Goal: Transaction & Acquisition: Purchase product/service

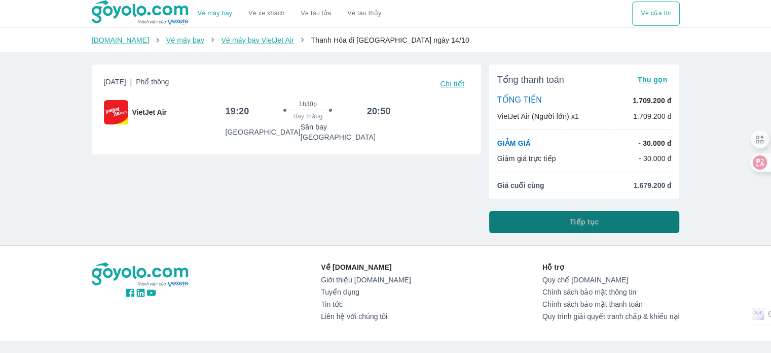
click at [633, 220] on button "Tiếp tục" at bounding box center [584, 221] width 191 height 22
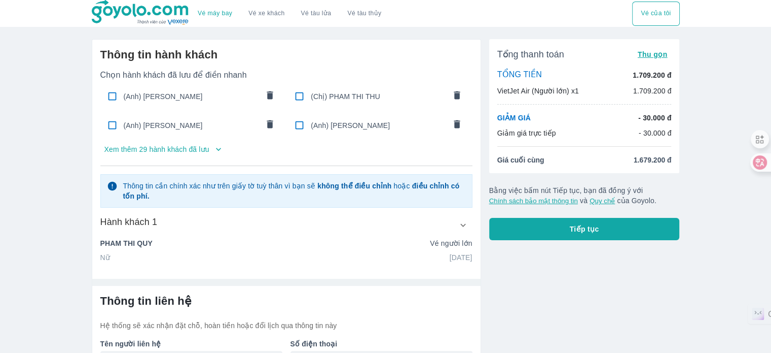
scroll to position [69, 0]
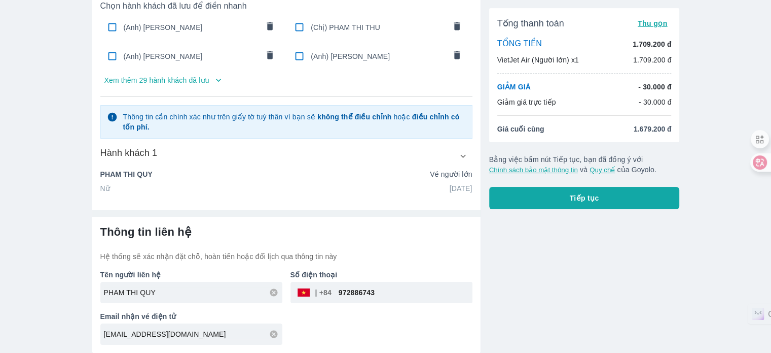
click at [189, 81] on p "Xem thêm 29 hành khách đã lưu" at bounding box center [156, 80] width 105 height 10
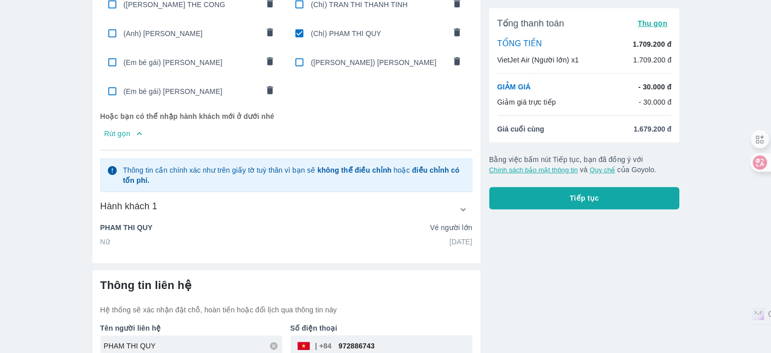
scroll to position [521, 0]
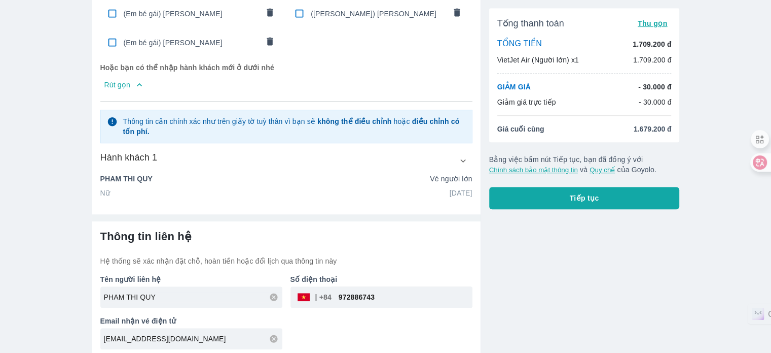
click at [456, 159] on button "button" at bounding box center [463, 160] width 18 height 18
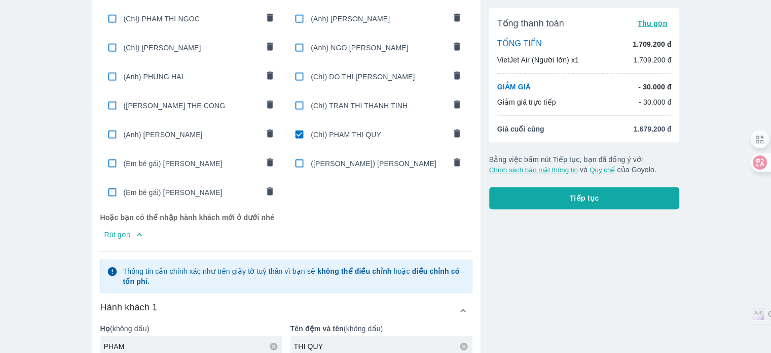
scroll to position [369, 0]
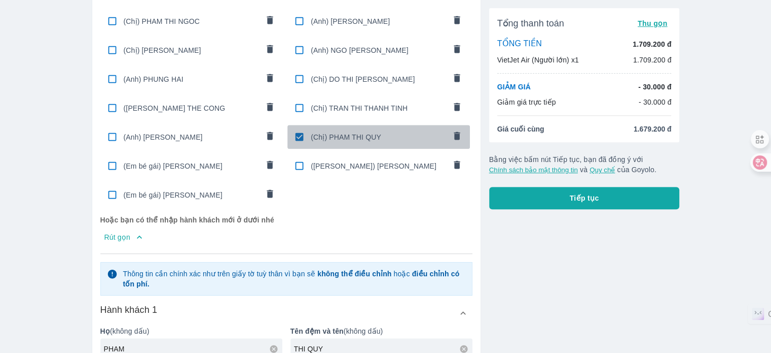
click at [298, 134] on input "checkbox" at bounding box center [300, 137] width 20 height 20
checkbox input "false"
radio input "false"
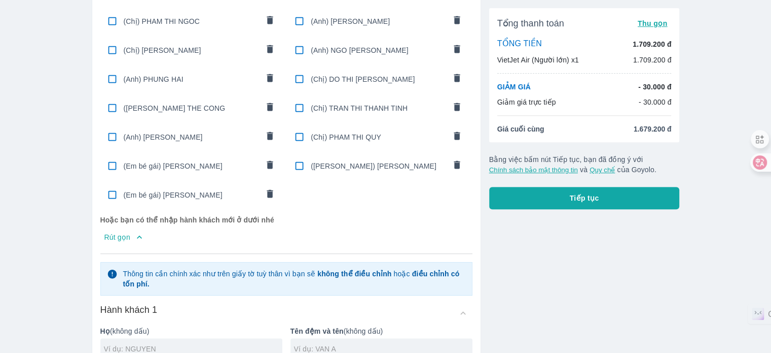
scroll to position [572, 0]
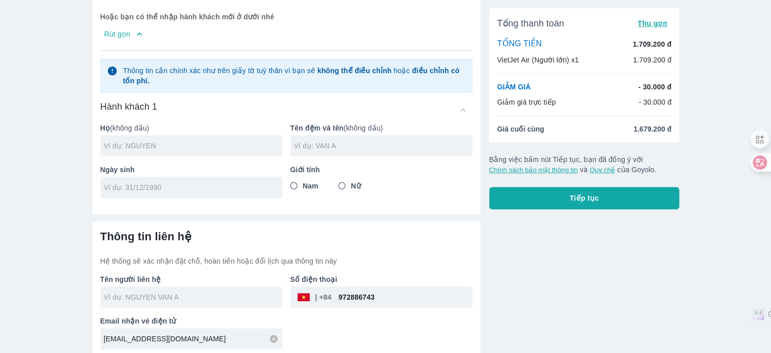
click at [194, 135] on div at bounding box center [191, 145] width 182 height 21
type input "CAO"
type input "THI THUAT"
type input "20/10/1979"
click at [363, 183] on div "Nam Nữ" at bounding box center [382, 186] width 182 height 18
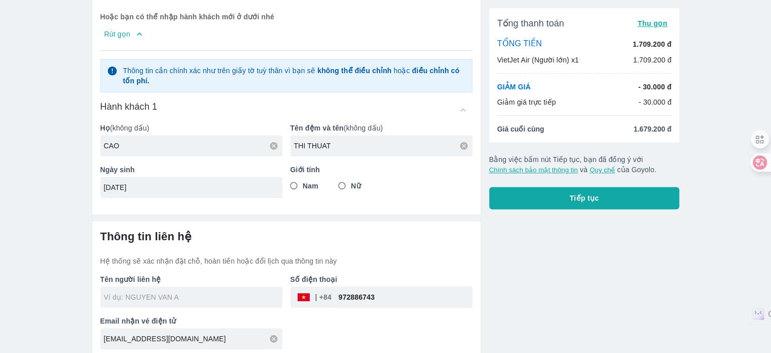
click at [361, 184] on span "Nữ" at bounding box center [356, 186] width 10 height 10
click at [351, 184] on input "Nữ" at bounding box center [342, 186] width 18 height 18
radio input "true"
click at [403, 239] on div "Thông tin liên hệ Hệ thống sẽ xác nhận đặt chỗ, hoàn tiền hoặc đổi lịch qua thô…" at bounding box center [286, 247] width 372 height 37
type input "CAO THI THUAT"
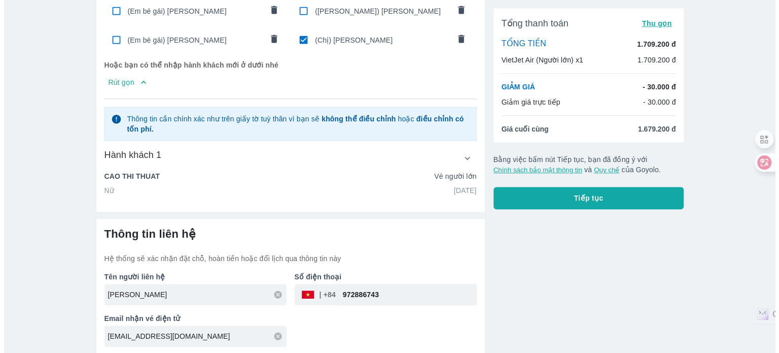
scroll to position [521, 0]
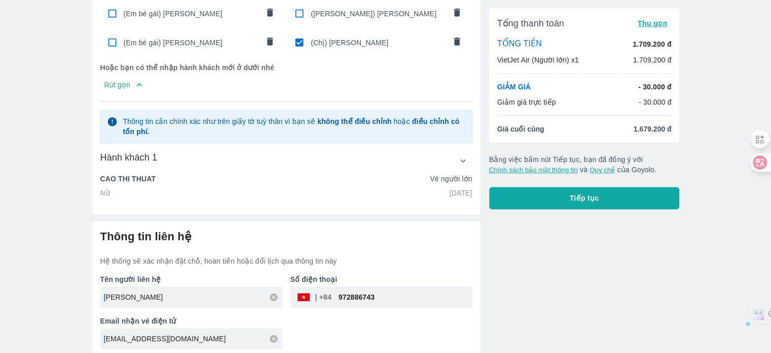
drag, startPoint x: 415, startPoint y: 296, endPoint x: 157, endPoint y: 274, distance: 259.1
click at [157, 274] on div "Tên người liên hệ CAO THI THUAT Số điện thoại ​ 972886743 Email nhận vé điện tử…" at bounding box center [282, 307] width 380 height 83
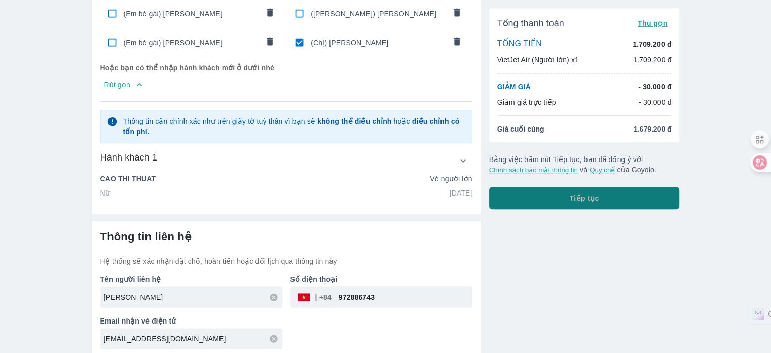
click at [560, 194] on button "Tiếp tục" at bounding box center [584, 198] width 191 height 22
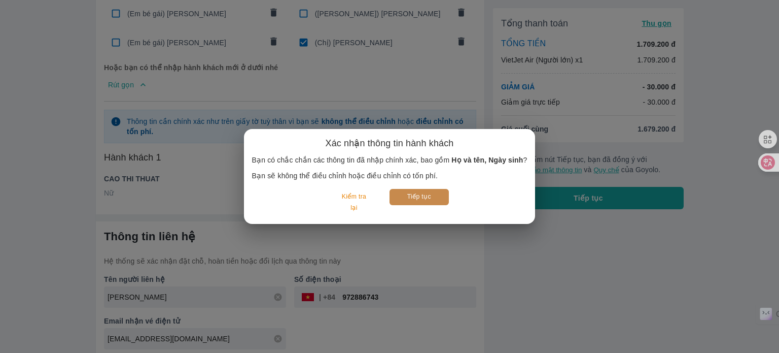
click at [427, 190] on button "Tiếp tục" at bounding box center [419, 197] width 59 height 16
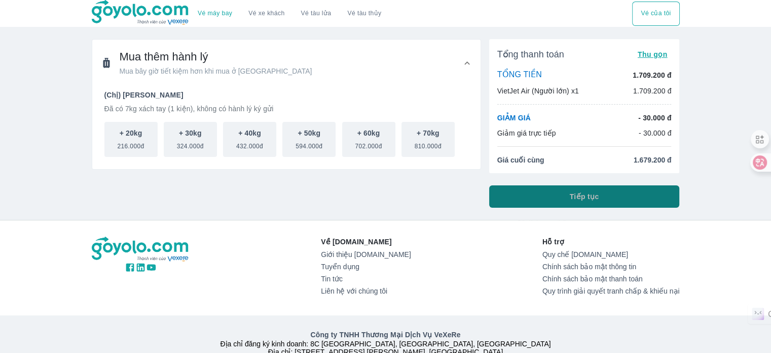
click at [540, 190] on button "Tiếp tục" at bounding box center [584, 196] width 191 height 22
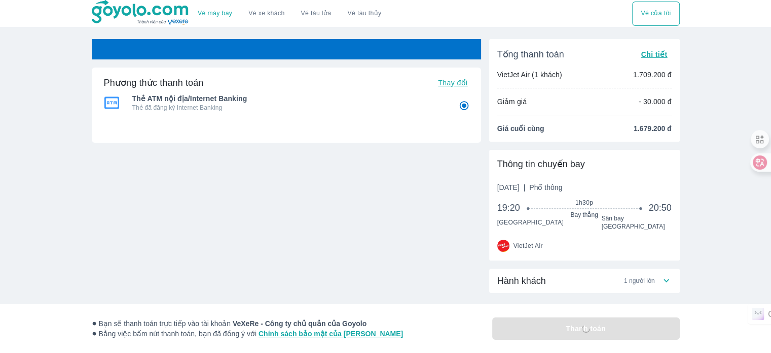
radio input "false"
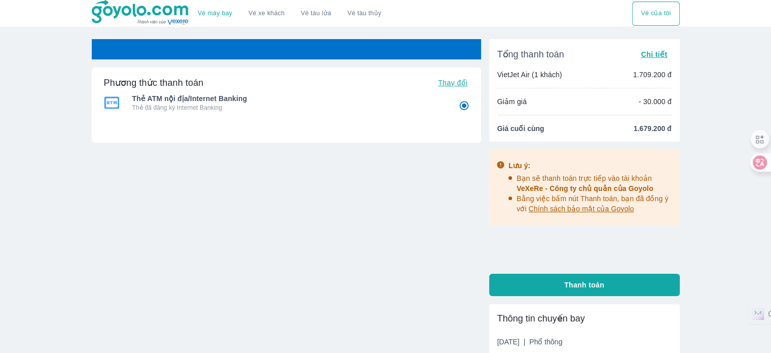
radio input "false"
click at [329, 251] on div "Vé sẽ tự động hủy trong 24 : 54 Phương thức thanh toán Thay đổi Thẻ ATM nội địa…" at bounding box center [287, 173] width 390 height 269
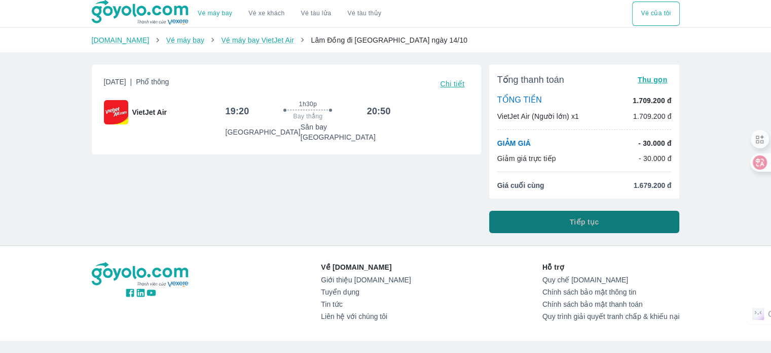
click at [572, 226] on span "Tiếp tục" at bounding box center [584, 222] width 29 height 10
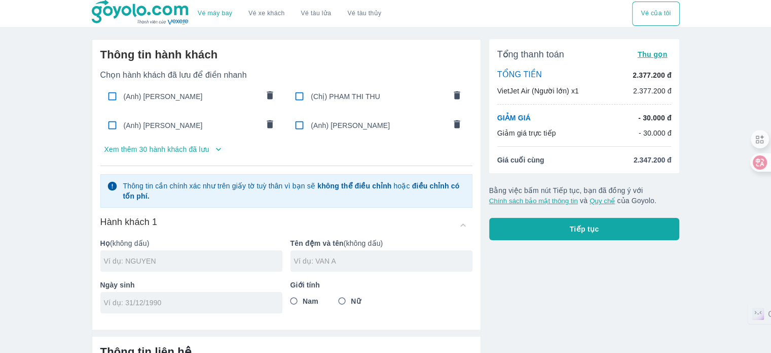
type input "CAO"
type input "THI THUAT"
type input "20/10/1979"
radio input "true"
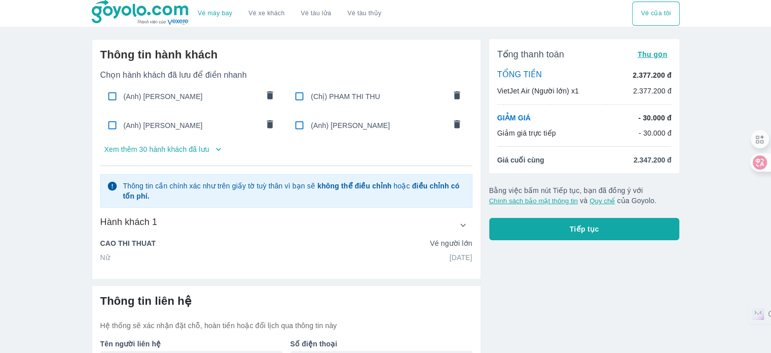
click at [206, 152] on p "Xem thêm 30 hành khách đã lưu" at bounding box center [156, 149] width 105 height 10
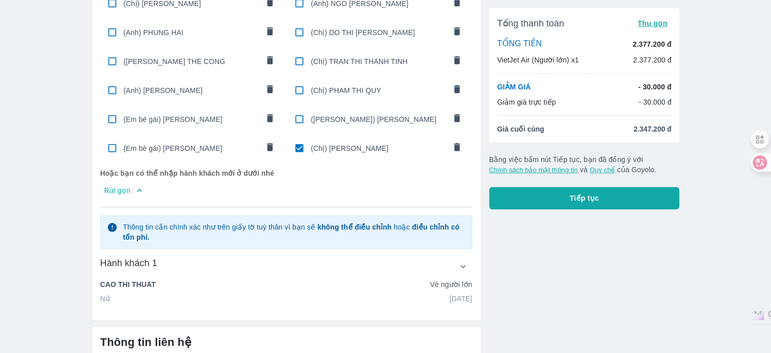
scroll to position [456, 0]
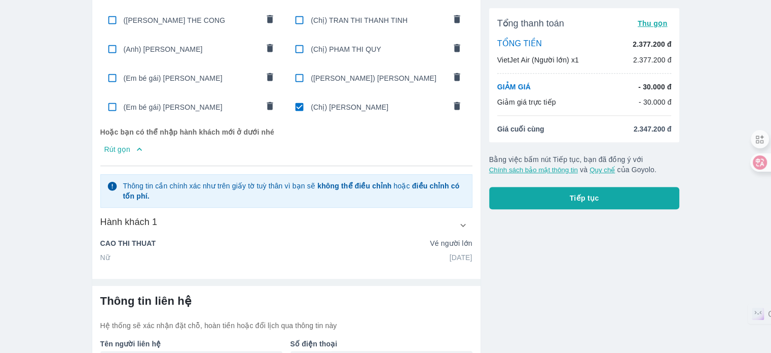
drag, startPoint x: 344, startPoint y: 102, endPoint x: 322, endPoint y: 125, distance: 31.9
click at [344, 102] on span "(Chị) [PERSON_NAME]" at bounding box center [378, 107] width 135 height 10
radio input "false"
checkbox input "false"
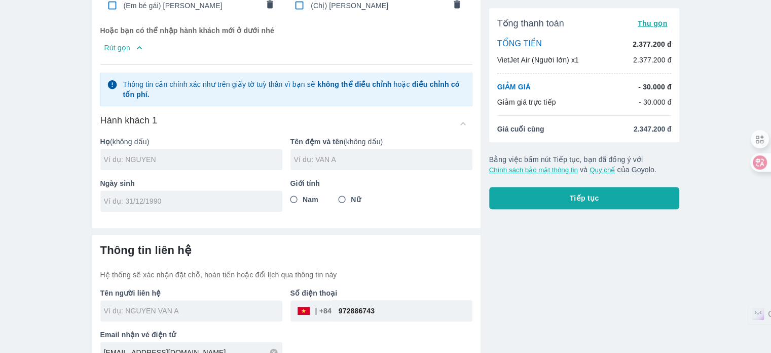
scroll to position [572, 0]
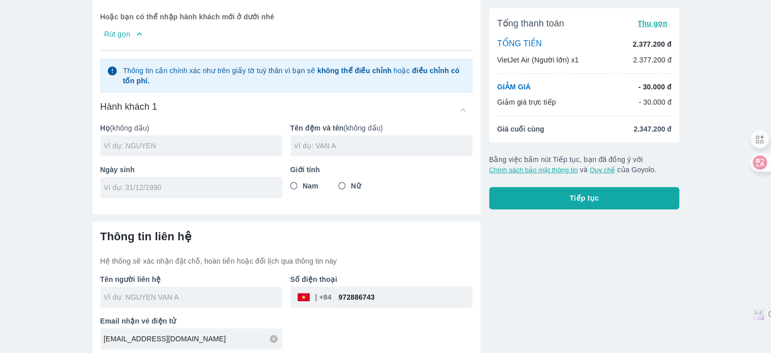
click at [236, 144] on input "text" at bounding box center [193, 145] width 179 height 10
type input "TRAN"
type input "DUNG HUNG"
click at [230, 184] on input "tel" at bounding box center [188, 187] width 168 height 10
type input "01/01/1990"
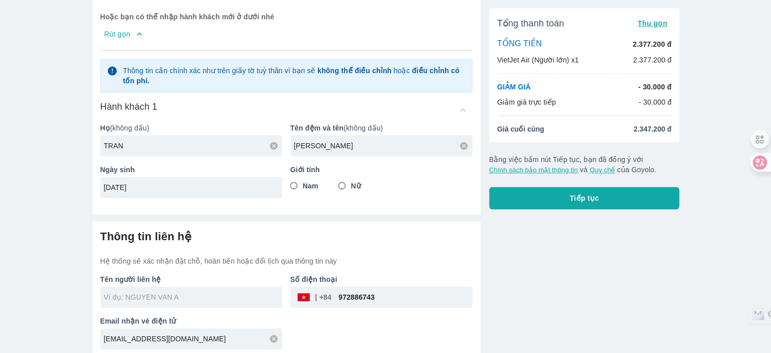
click at [315, 181] on span "Nam" at bounding box center [311, 186] width 16 height 10
click at [303, 181] on input "Nam" at bounding box center [294, 186] width 18 height 18
radio input "true"
type input "TRAN DUNG HUNG"
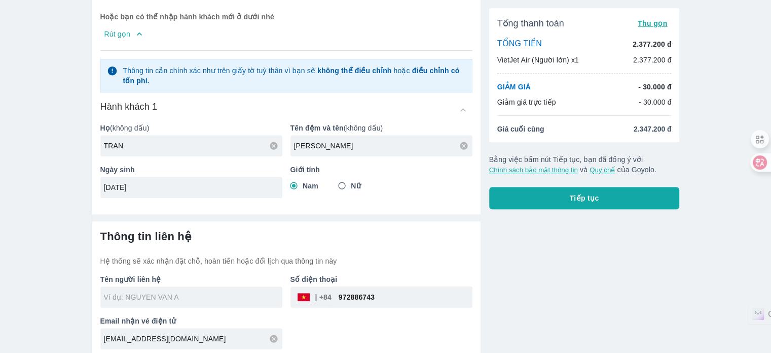
checkbox input "true"
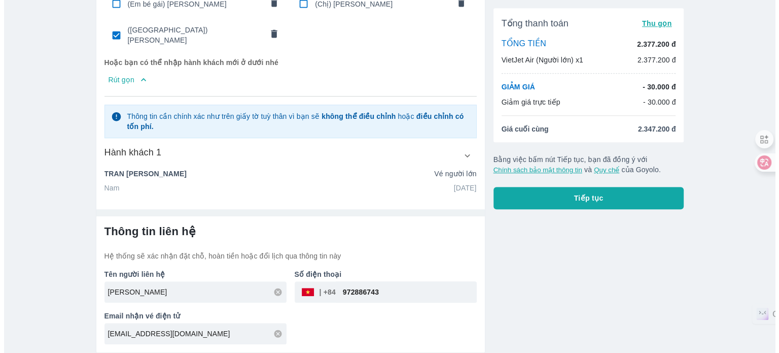
scroll to position [550, 0]
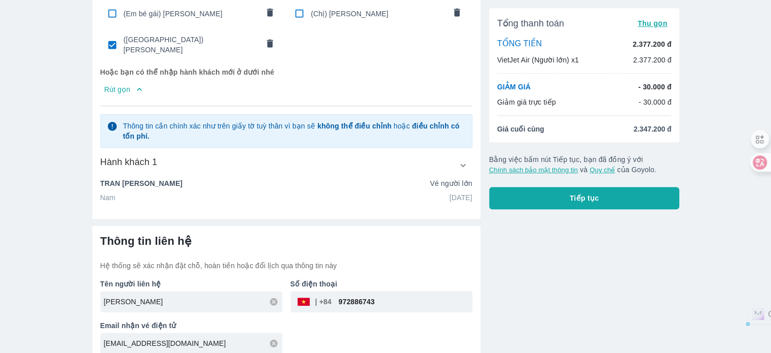
drag, startPoint x: 420, startPoint y: 297, endPoint x: 162, endPoint y: 303, distance: 257.7
click at [162, 303] on div "Tên người liên hệ TRAN DUNG HUNG Số điện thoại ​ 972886743 Email nhận vé điện t…" at bounding box center [282, 311] width 380 height 83
type input "936718777"
click at [559, 197] on button "Tiếp tục" at bounding box center [584, 198] width 191 height 22
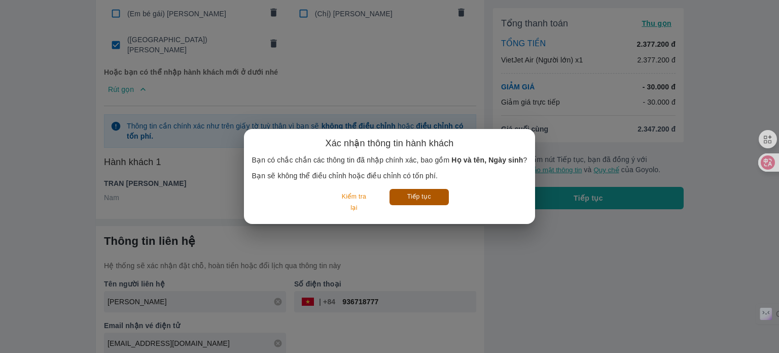
click at [440, 199] on button "Tiếp tục" at bounding box center [419, 197] width 59 height 16
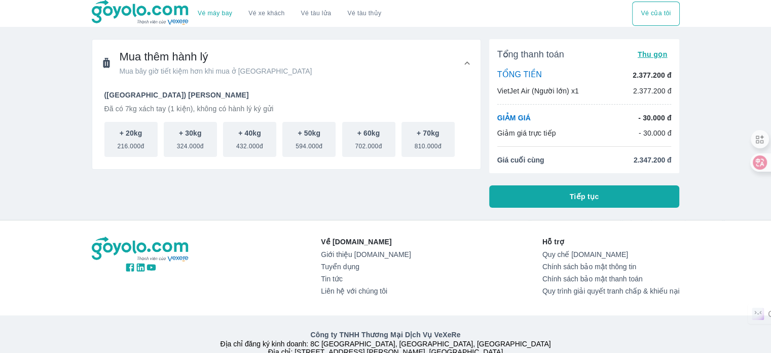
click at [521, 202] on button "Tiếp tục" at bounding box center [584, 196] width 191 height 22
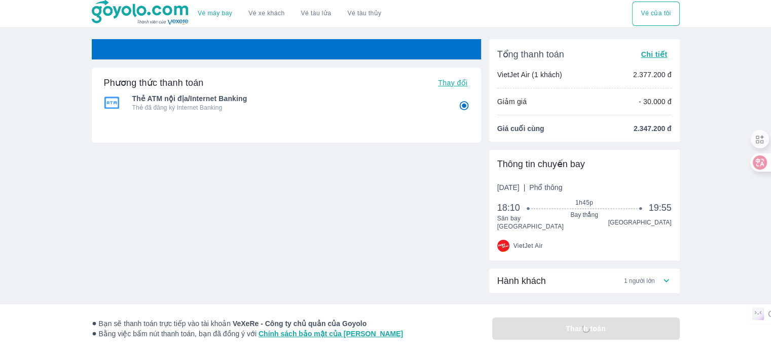
radio input "false"
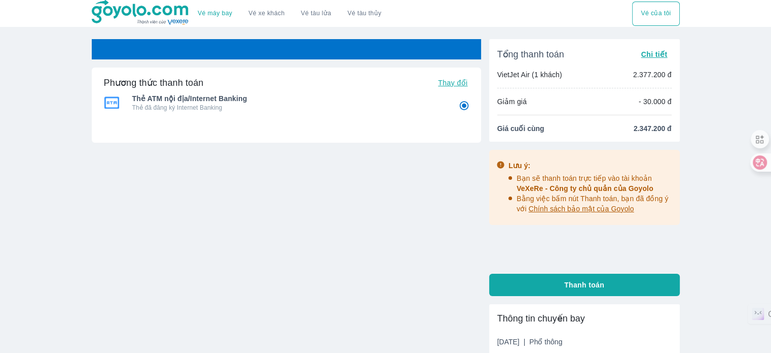
radio input "false"
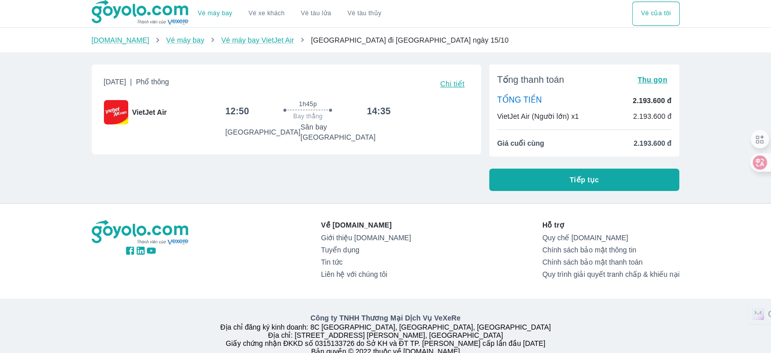
click at [564, 184] on button "Tiếp tục" at bounding box center [584, 179] width 191 height 22
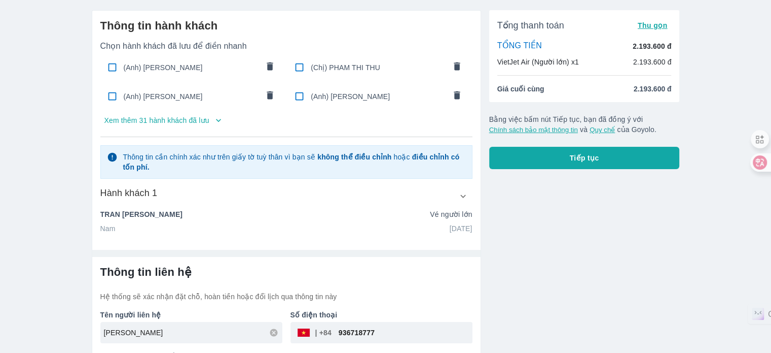
scroll to position [69, 0]
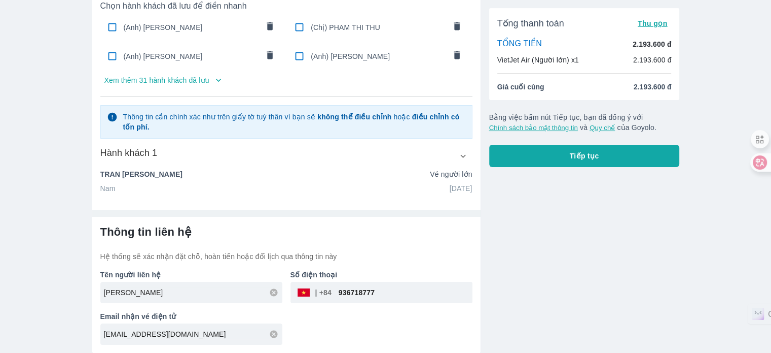
click at [449, 26] on button "comments" at bounding box center [457, 27] width 21 height 21
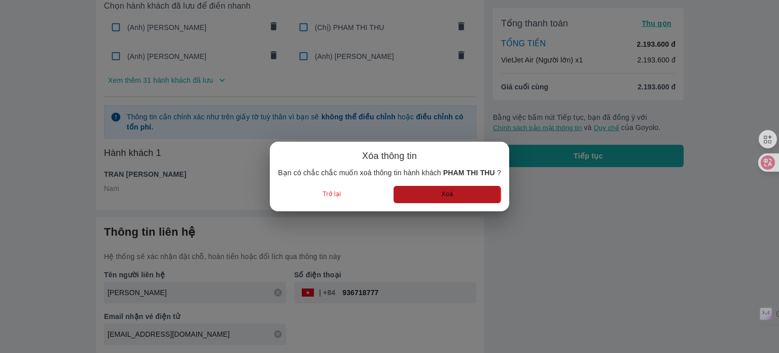
click at [438, 194] on button "Xoá" at bounding box center [448, 194] width 108 height 17
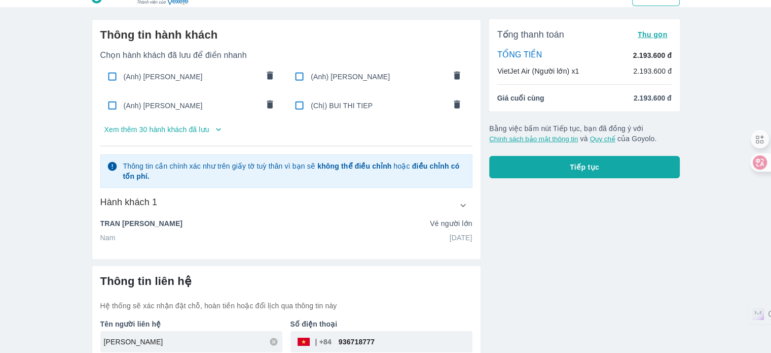
scroll to position [0, 0]
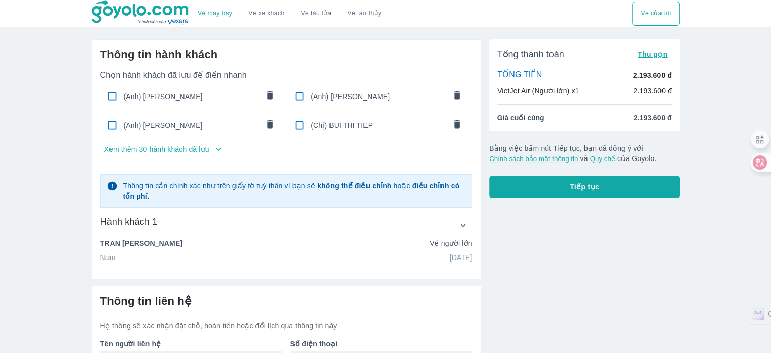
click at [452, 96] on icon "comments" at bounding box center [457, 95] width 11 height 11
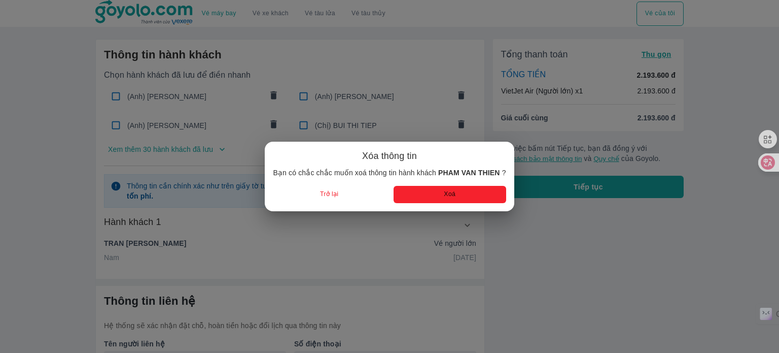
click at [452, 95] on div "Xóa thông tin Bạn có chắc chắc muốn xoá thông tin hành khách PHAM VAN THIEN ? T…" at bounding box center [389, 176] width 779 height 353
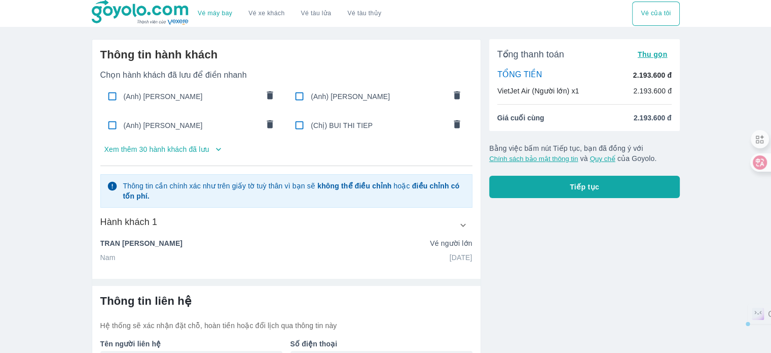
click at [456, 92] on icon "comments" at bounding box center [457, 95] width 6 height 8
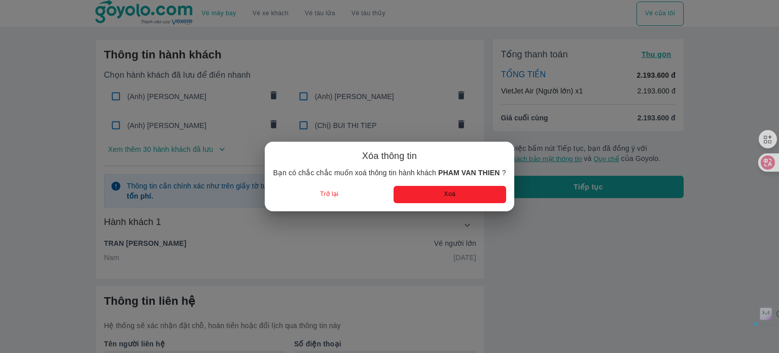
click at [456, 92] on div "Xóa thông tin Bạn có chắc chắc muốn xoá thông tin hành khách PHAM VAN THIEN ? T…" at bounding box center [389, 176] width 779 height 353
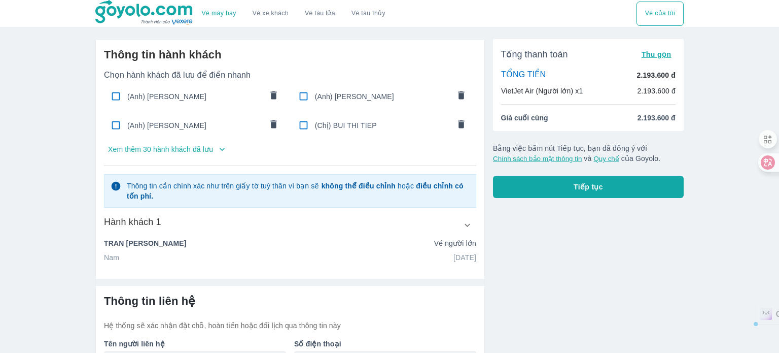
click at [456, 92] on div "Xóa thông tin Bạn có chắc chắc muốn xoá thông tin hành khách PHAM VAN THIEN ? T…" at bounding box center [389, 176] width 779 height 353
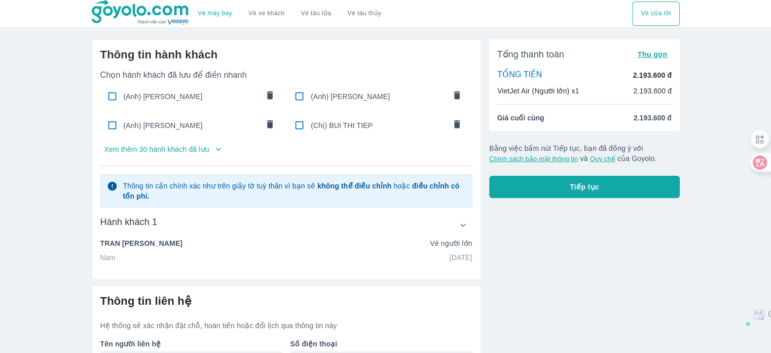
click at [456, 92] on icon "comments" at bounding box center [457, 95] width 6 height 8
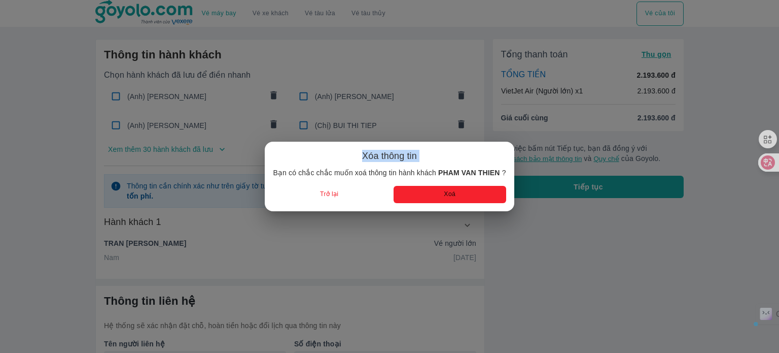
click at [456, 92] on div "Xóa thông tin Bạn có chắc chắc muốn xoá thông tin hành khách PHAM VAN THIEN ? T…" at bounding box center [389, 176] width 779 height 353
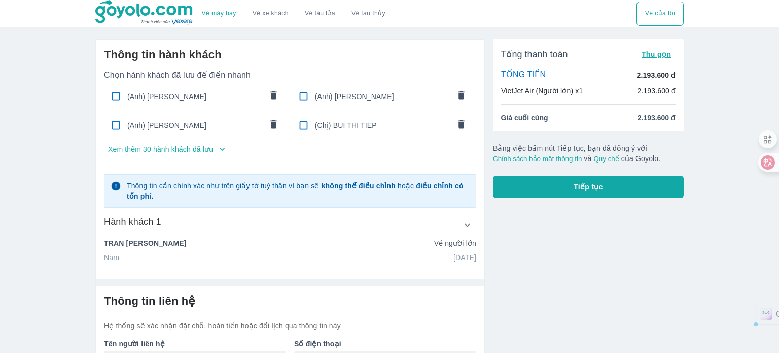
click at [456, 92] on div "Xóa thông tin Bạn có chắc chắc muốn xoá thông tin hành khách PHAM VAN THIEN ? T…" at bounding box center [389, 176] width 779 height 353
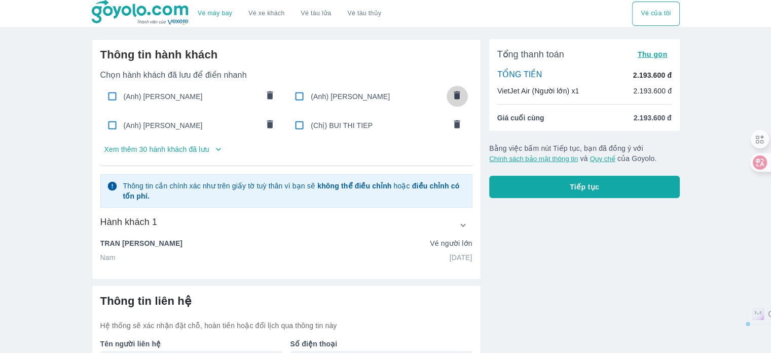
click at [456, 92] on icon "comments" at bounding box center [457, 95] width 6 height 8
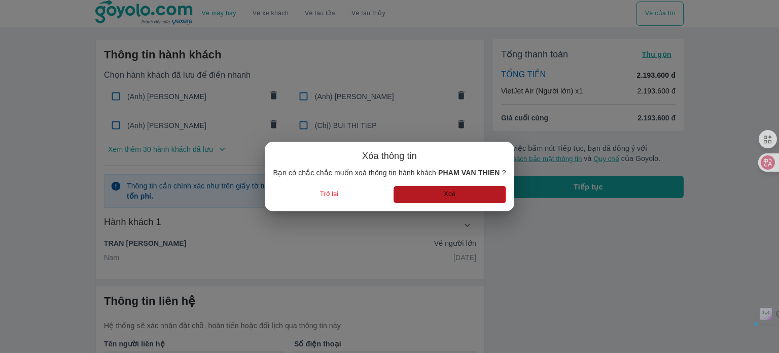
click at [424, 194] on button "Xoá" at bounding box center [450, 194] width 113 height 17
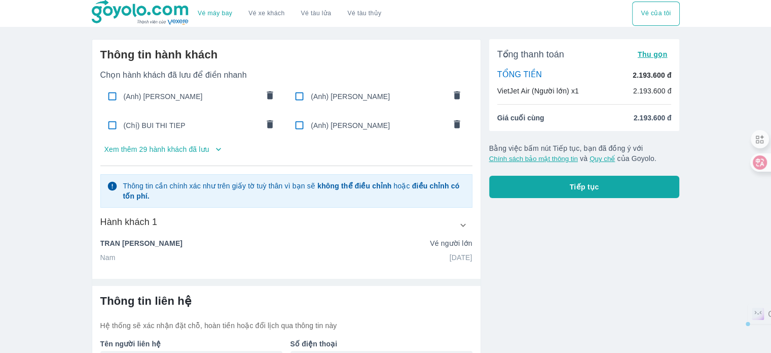
click at [457, 95] on icon "comments" at bounding box center [457, 95] width 6 height 8
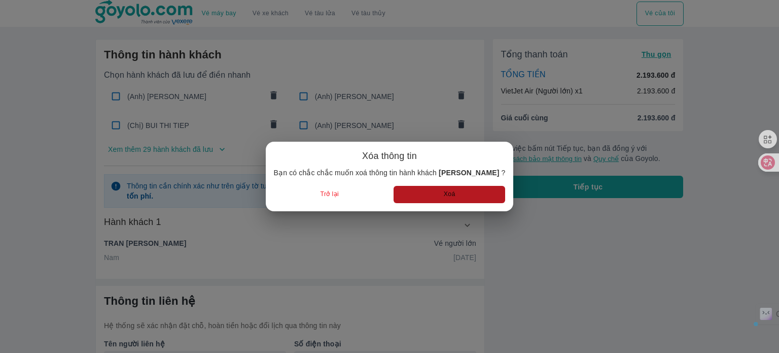
click at [455, 191] on button "Xoá" at bounding box center [450, 194] width 112 height 17
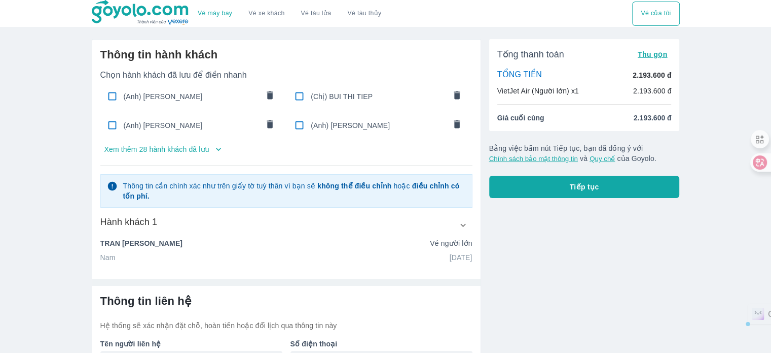
click at [464, 92] on button "comments" at bounding box center [457, 96] width 21 height 21
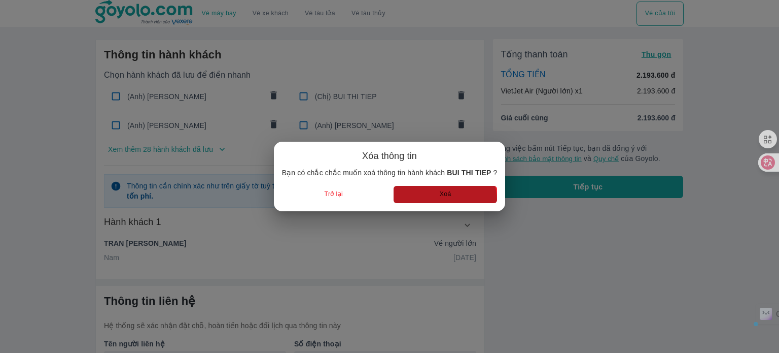
click at [440, 201] on button "Xoá" at bounding box center [445, 194] width 103 height 17
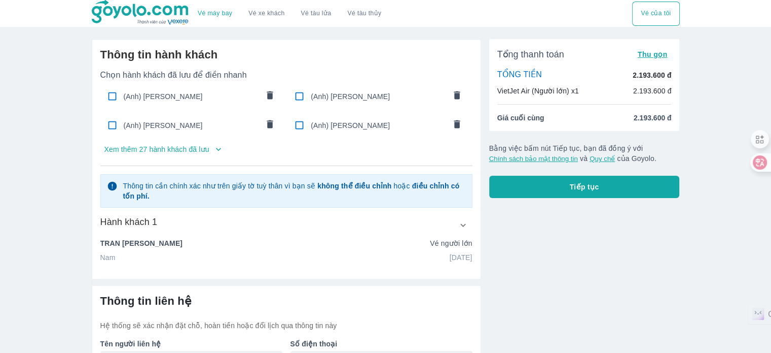
click at [456, 115] on button "comments" at bounding box center [457, 125] width 21 height 21
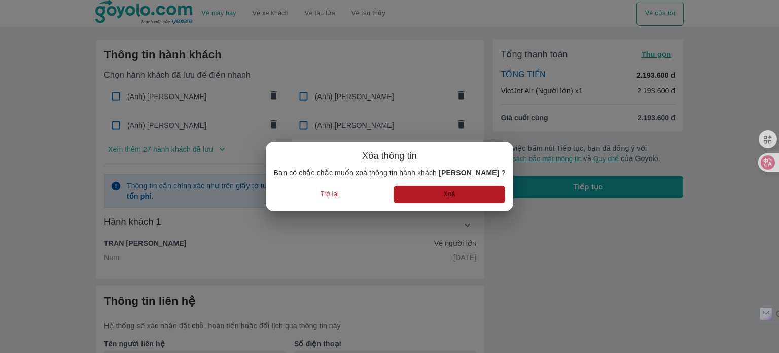
click at [441, 194] on button "Xoá" at bounding box center [450, 194] width 112 height 17
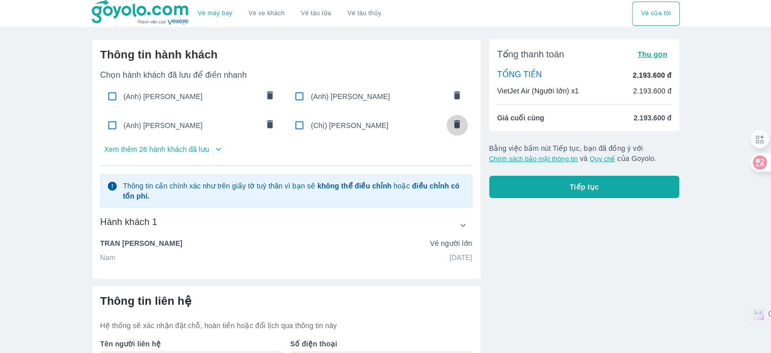
click at [461, 117] on button "comments" at bounding box center [457, 125] width 21 height 21
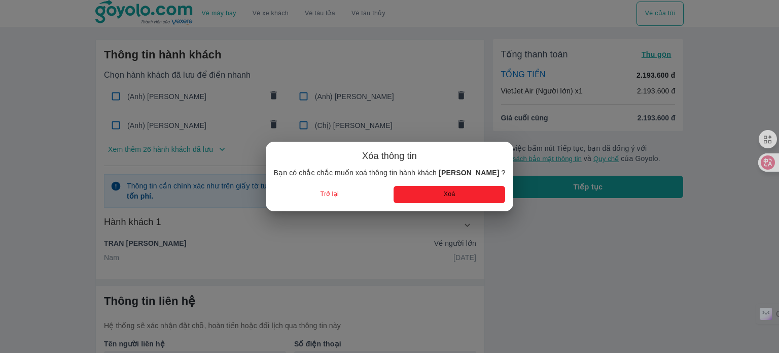
click at [437, 199] on button "Xoá" at bounding box center [450, 194] width 112 height 17
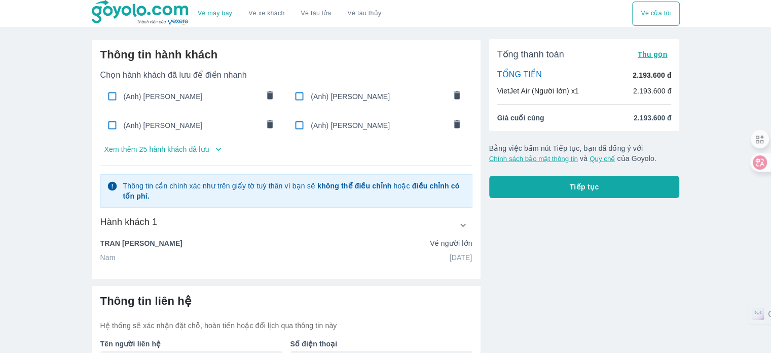
click at [456, 120] on icon "comments" at bounding box center [457, 124] width 11 height 11
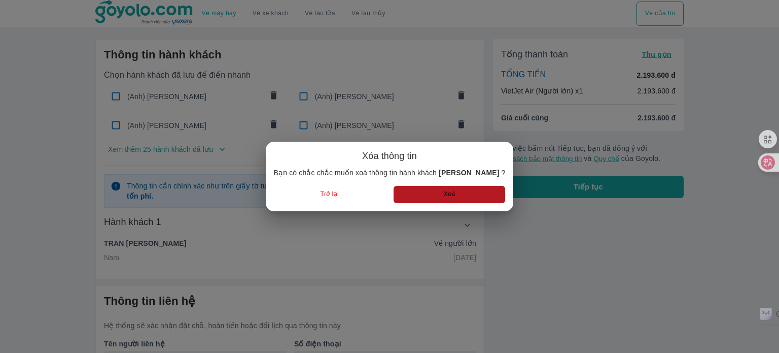
click at [413, 197] on button "Xoá" at bounding box center [450, 194] width 112 height 17
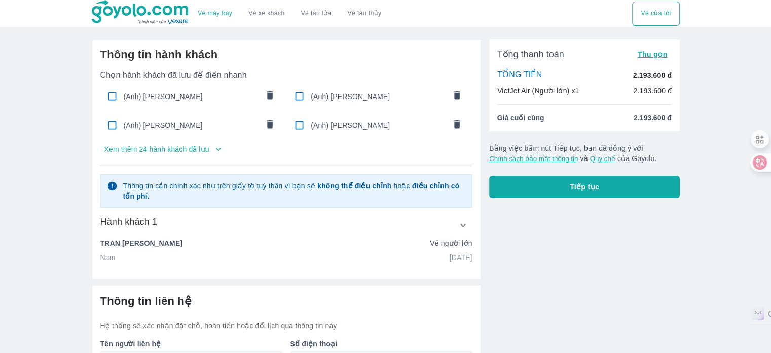
click at [215, 146] on icon "button" at bounding box center [219, 149] width 10 height 10
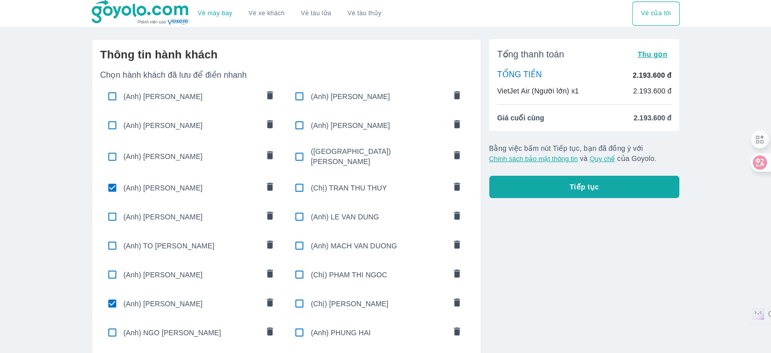
click at [114, 97] on input "checkbox" at bounding box center [112, 96] width 20 height 20
checkbox input "false"
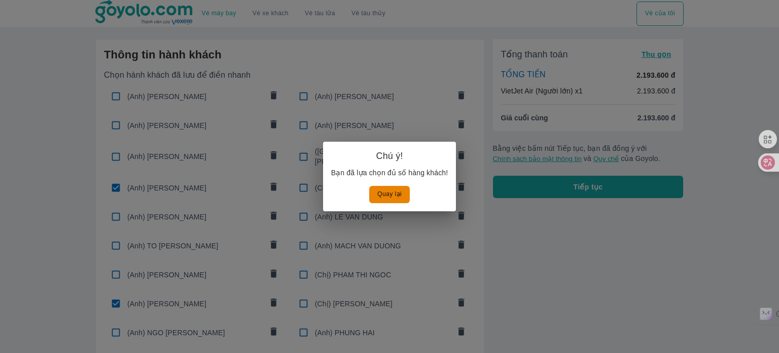
click at [116, 133] on div "Chú ý! Bạn đã lựa chọn đủ số hàng khách! Quay lại" at bounding box center [389, 176] width 779 height 353
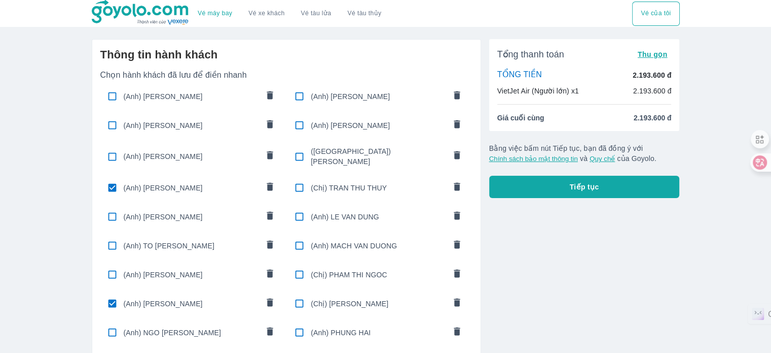
click at [268, 182] on icon "comments" at bounding box center [270, 186] width 6 height 8
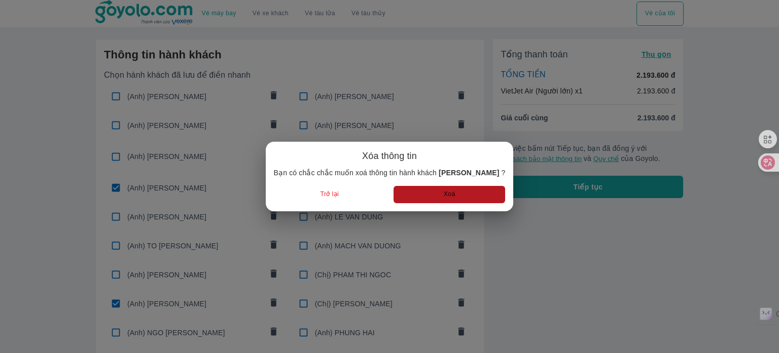
click at [442, 200] on button "Xoá" at bounding box center [450, 194] width 112 height 17
radio input "false"
checkbox input "false"
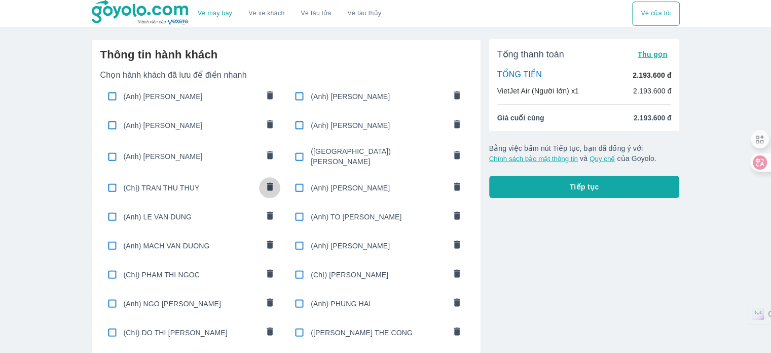
click at [275, 185] on button "comments" at bounding box center [269, 187] width 21 height 21
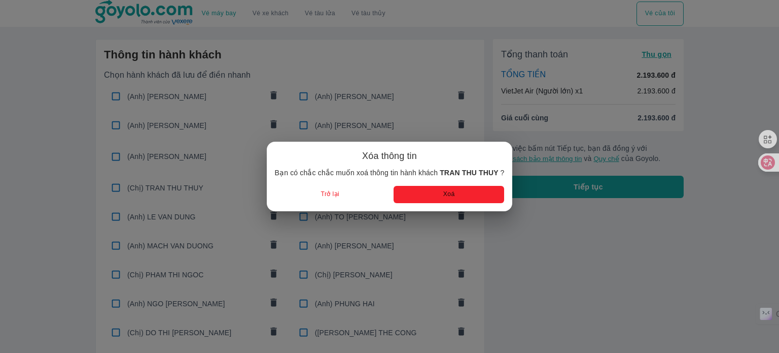
drag, startPoint x: 420, startPoint y: 197, endPoint x: 397, endPoint y: 197, distance: 22.8
click at [421, 197] on button "Xoá" at bounding box center [449, 194] width 111 height 17
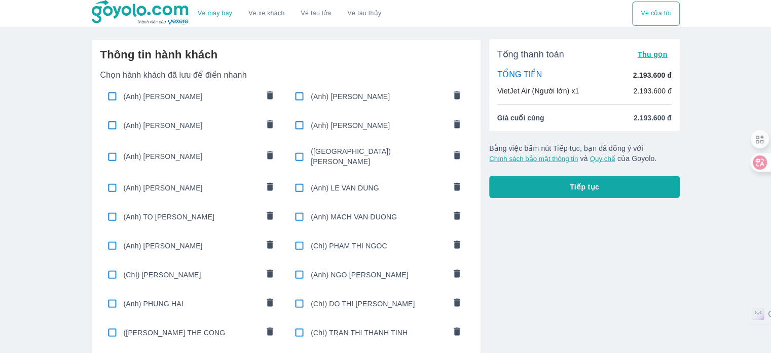
click at [268, 182] on icon "comments" at bounding box center [270, 186] width 6 height 8
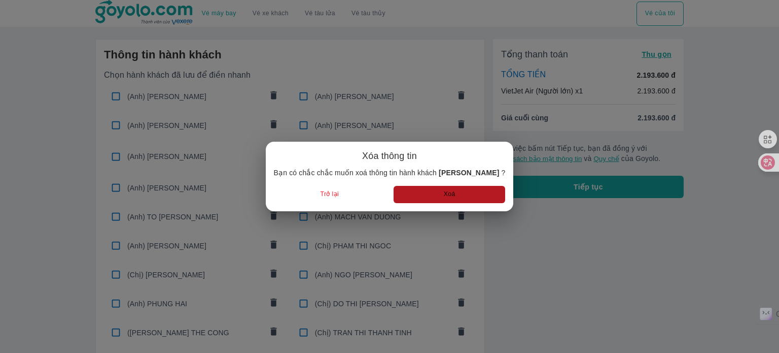
drag, startPoint x: 423, startPoint y: 199, endPoint x: 397, endPoint y: 198, distance: 26.4
click at [424, 199] on button "Xoá" at bounding box center [450, 194] width 112 height 17
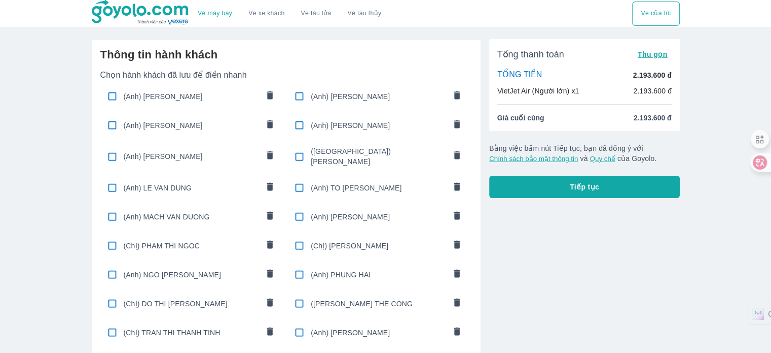
scroll to position [304, 0]
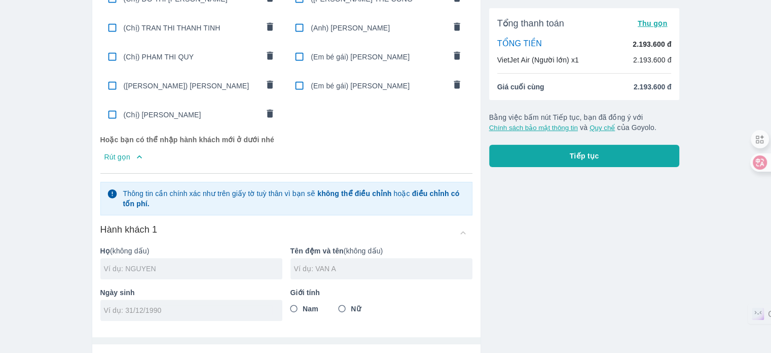
click at [154, 263] on input "text" at bounding box center [193, 268] width 179 height 10
type input "DUONG"
type input "THE HIEP"
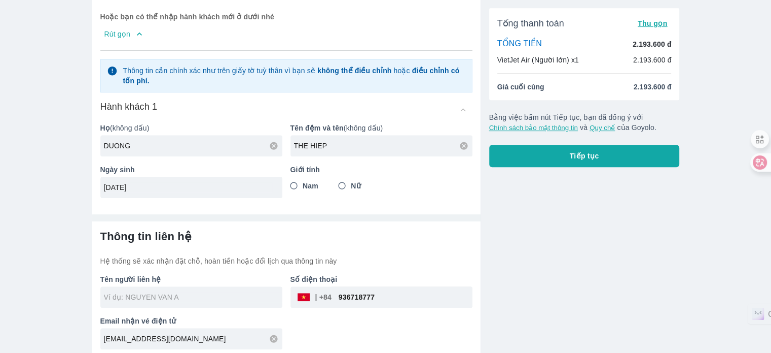
type input "02/06/1990"
click at [316, 181] on span "Nam" at bounding box center [311, 186] width 16 height 10
click at [303, 179] on input "Nam" at bounding box center [294, 186] width 18 height 18
radio input "true"
drag, startPoint x: 413, startPoint y: 291, endPoint x: 273, endPoint y: 298, distance: 139.7
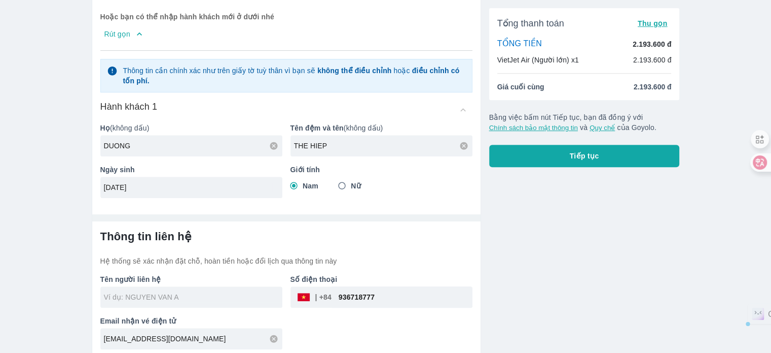
click at [273, 298] on div "Tên người liên hệ Số điện thoại ​ 936718777 Email nhận vé điện tử minmin2509@ou…" at bounding box center [282, 307] width 380 height 83
type input "DUONG THE HIEP"
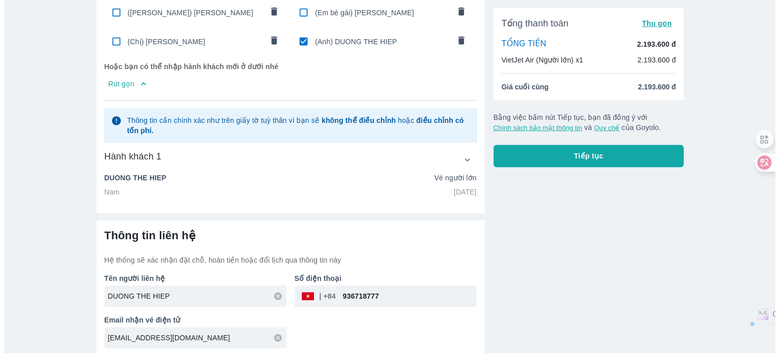
scroll to position [376, 0]
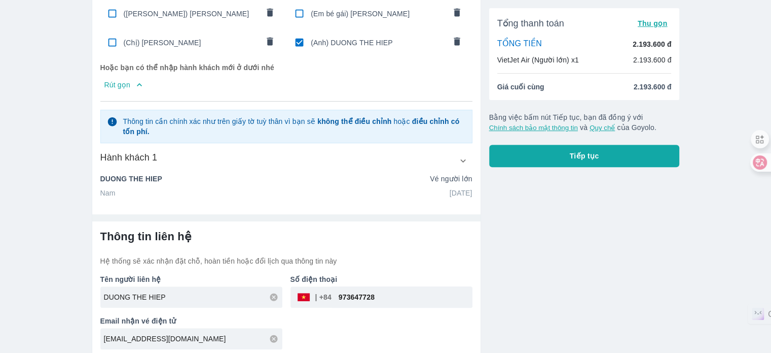
type input "973647728"
click at [594, 187] on div "Tổng thanh toán Thu gọn TỔNG TIỀN 2.193.600 đ VietJet Air (Người lớn) x1 2.193.…" at bounding box center [580, 6] width 199 height 703
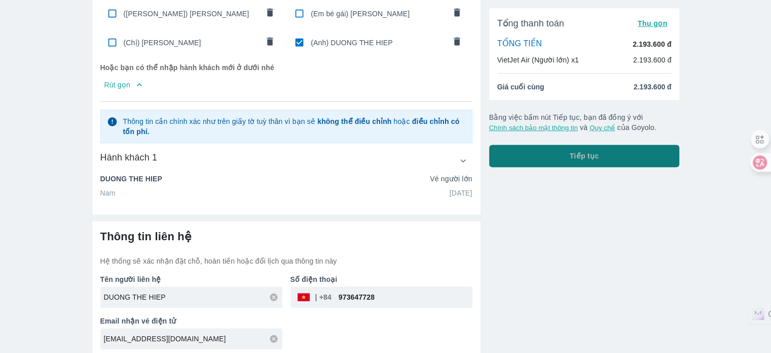
click at [600, 161] on button "Tiếp tục" at bounding box center [584, 156] width 191 height 22
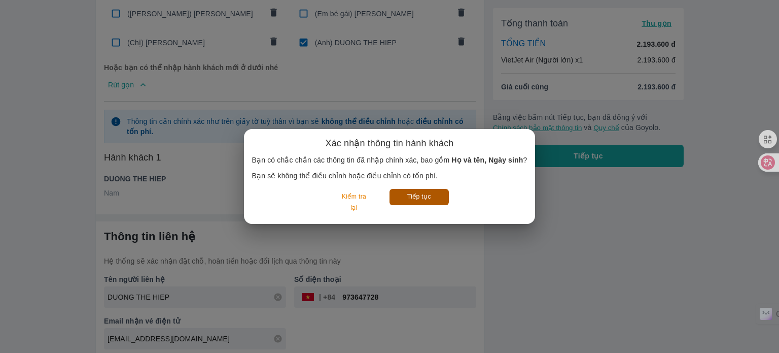
click at [420, 200] on button "Tiếp tục" at bounding box center [419, 197] width 59 height 16
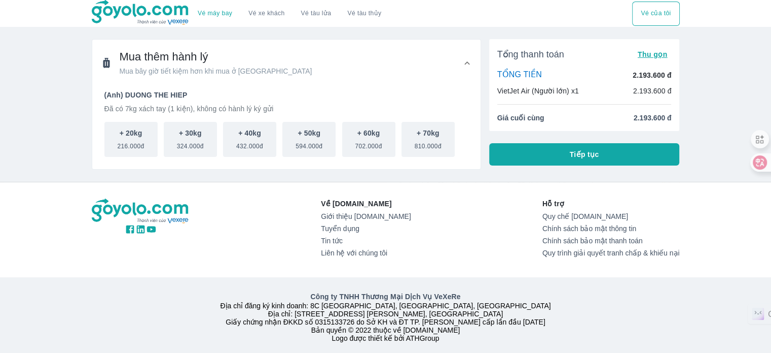
click at [562, 148] on button "Tiếp tục" at bounding box center [584, 154] width 191 height 22
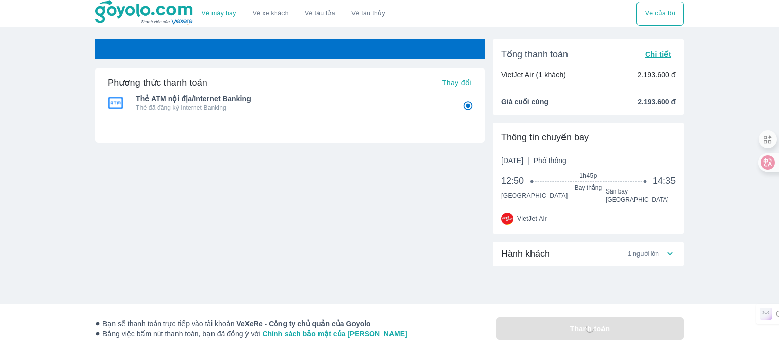
radio input "false"
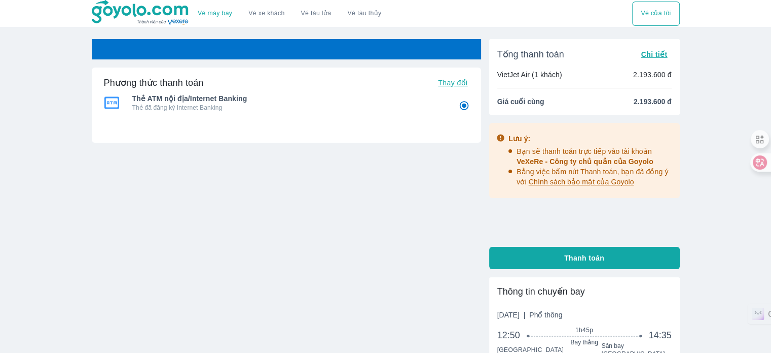
radio input "false"
click at [336, 227] on div "Vé sẽ tự động hủy trong 59 : 59 Phương thức thanh toán Thay đổi Thẻ ATM nội địa…" at bounding box center [287, 173] width 390 height 269
click at [397, 239] on div "Vé sẽ tự động hủy trong 59 : 57 Phương thức thanh toán Thay đổi Thẻ ATM nội địa…" at bounding box center [287, 173] width 390 height 269
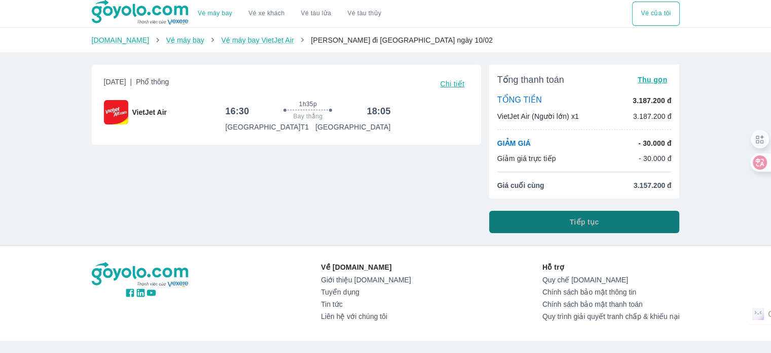
click at [562, 226] on button "Tiếp tục" at bounding box center [584, 221] width 191 height 22
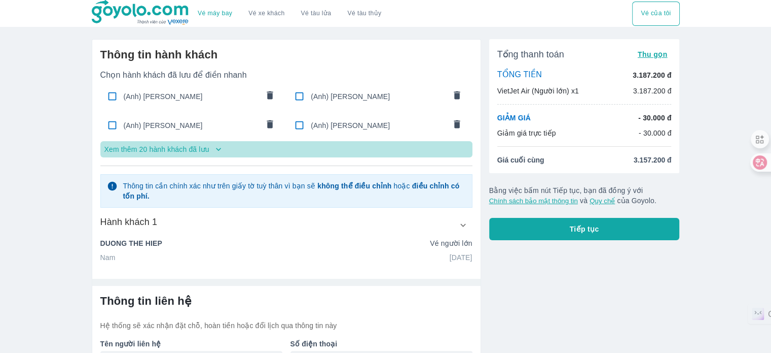
click at [206, 148] on p "Xem thêm 20 hành khách đã lưu" at bounding box center [156, 149] width 105 height 10
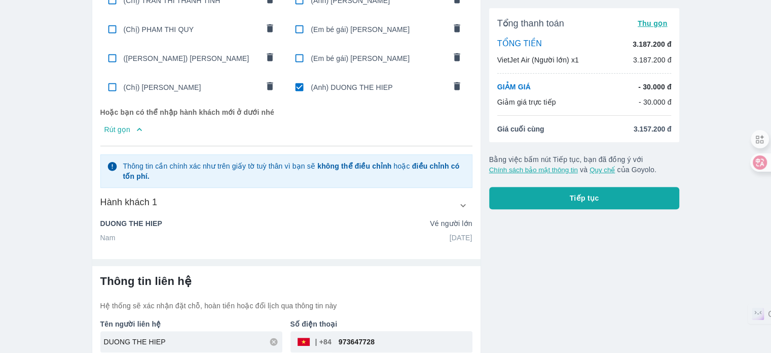
scroll to position [376, 0]
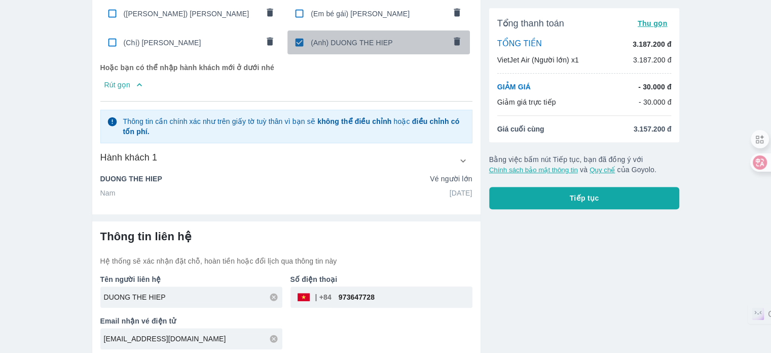
click at [301, 39] on input "checkbox" at bounding box center [300, 42] width 20 height 20
checkbox input "false"
radio input "false"
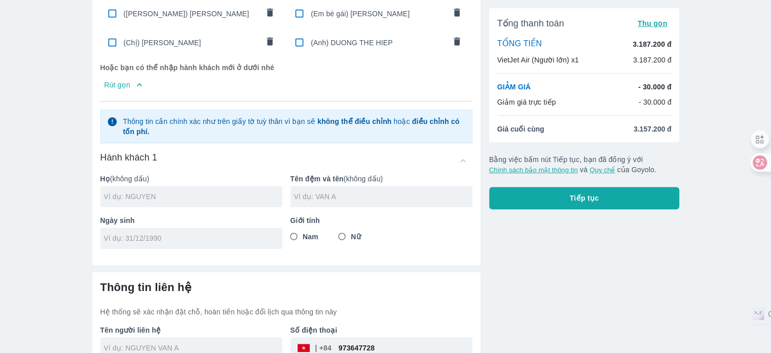
click at [173, 191] on input "text" at bounding box center [193, 196] width 179 height 10
type input "LE"
type input "DUC THUAN"
type input "[DATE]"
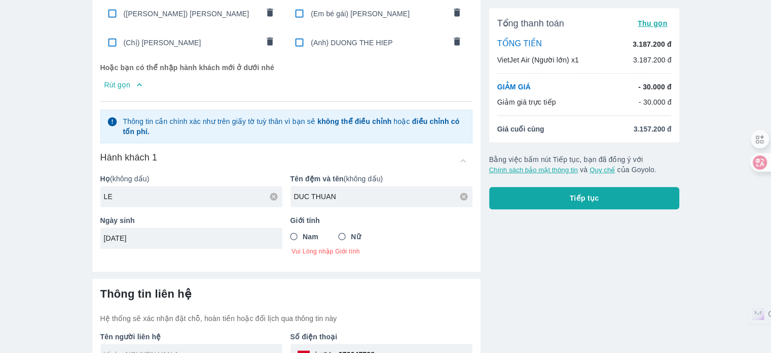
click at [309, 231] on span "Nam" at bounding box center [311, 236] width 16 height 10
click at [303, 231] on input "Nam" at bounding box center [294, 236] width 18 height 18
radio input "true"
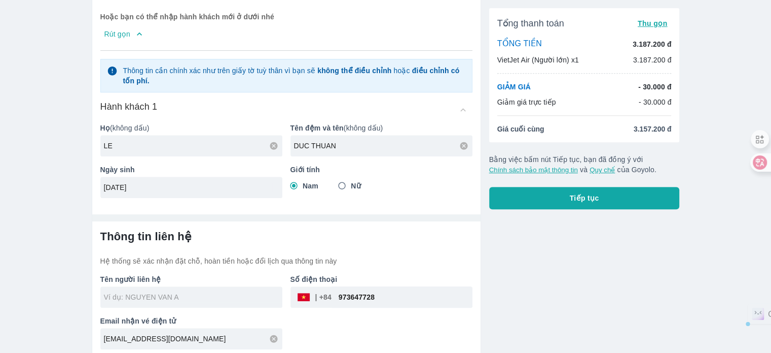
drag, startPoint x: 383, startPoint y: 286, endPoint x: 310, endPoint y: 336, distance: 88.6
click at [317, 320] on div "Tên người liên hệ Số điện thoại ​ 973647728 Email nhận vé điện tử [EMAIL_ADDRES…" at bounding box center [282, 307] width 380 height 83
type input "LE DUC THUAN"
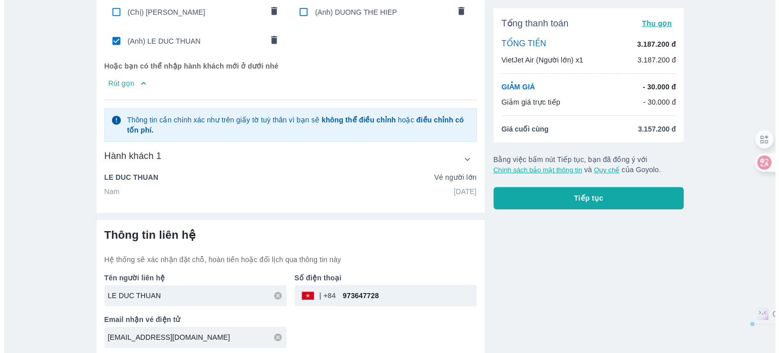
scroll to position [405, 0]
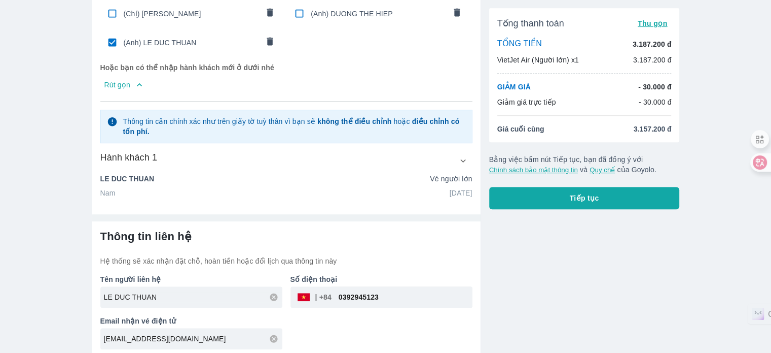
type input "0392945123"
click at [631, 194] on button "Tiếp tục" at bounding box center [584, 198] width 191 height 22
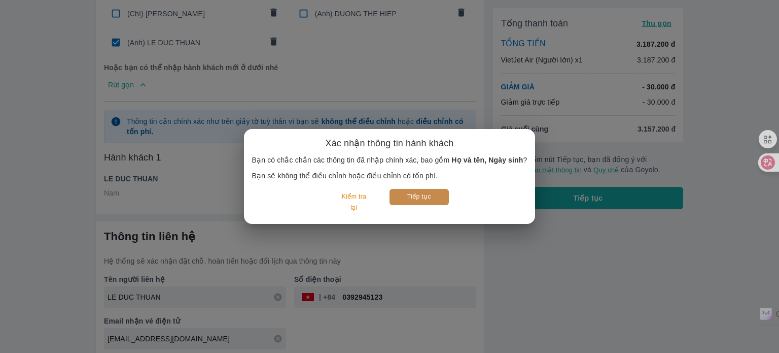
click at [429, 196] on button "Tiếp tục" at bounding box center [419, 197] width 59 height 16
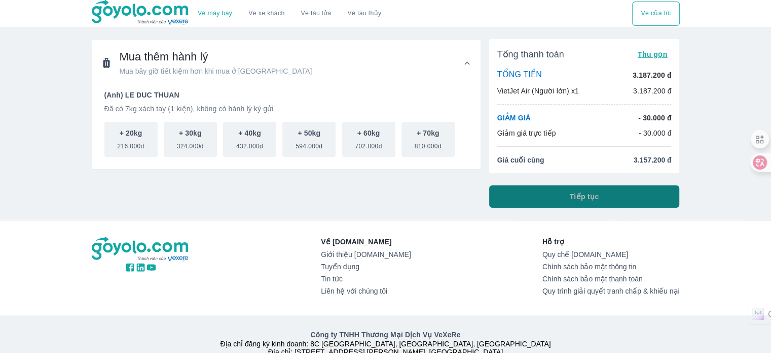
click at [619, 195] on button "Tiếp tục" at bounding box center [584, 196] width 191 height 22
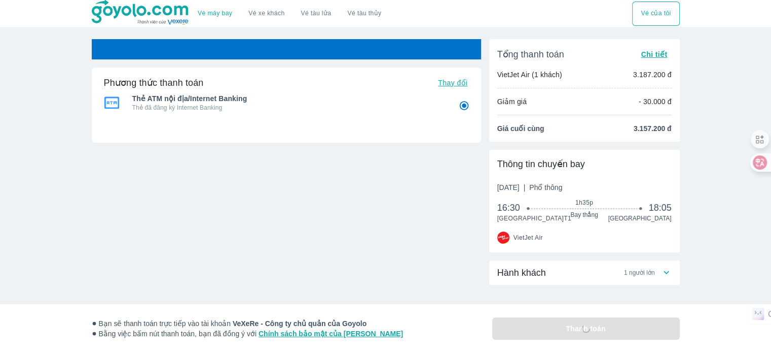
radio input "false"
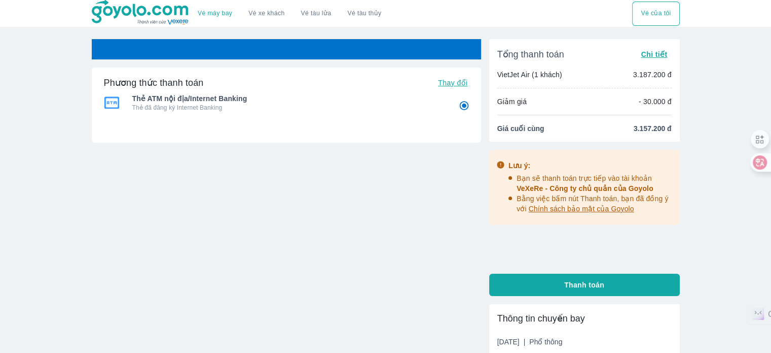
radio input "false"
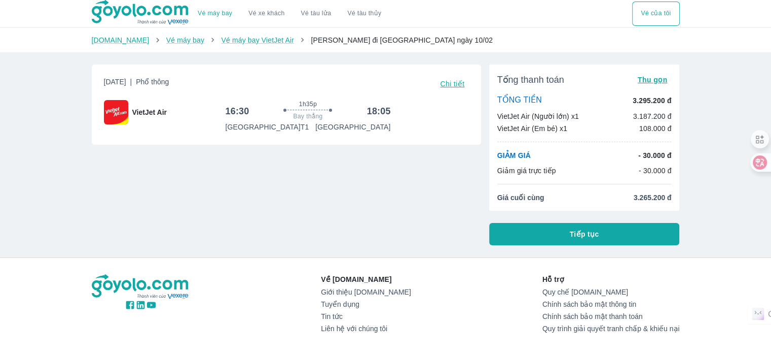
click at [549, 223] on button "Tiếp tục" at bounding box center [584, 234] width 191 height 22
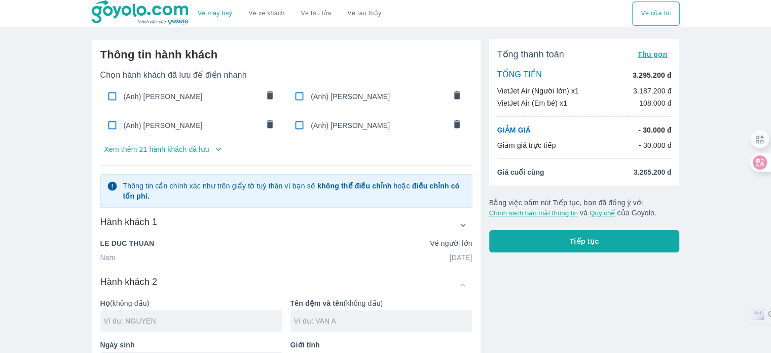
click at [183, 149] on p "Xem thêm 21 hành khách đã lưu" at bounding box center [156, 149] width 105 height 10
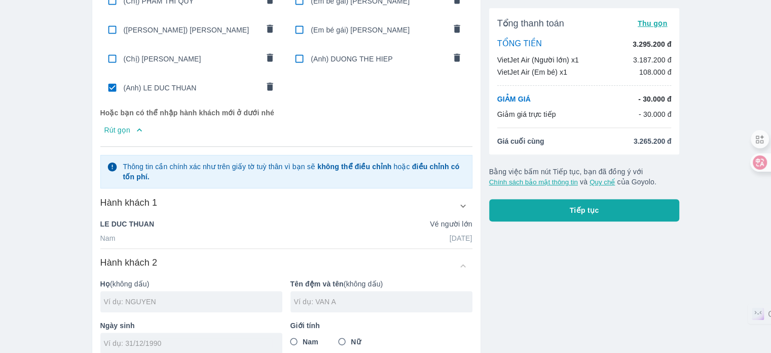
scroll to position [200, 0]
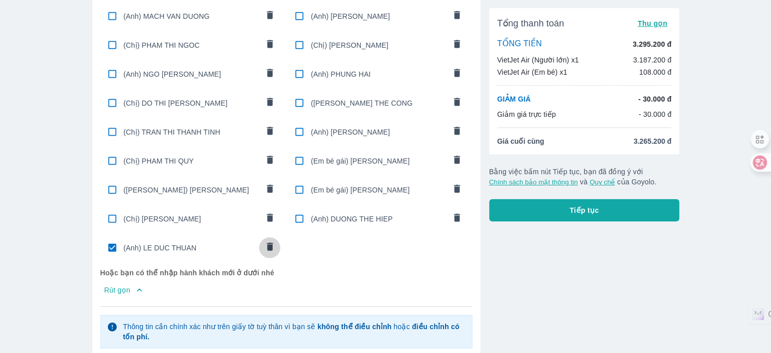
click at [265, 241] on icon "comments" at bounding box center [270, 246] width 11 height 11
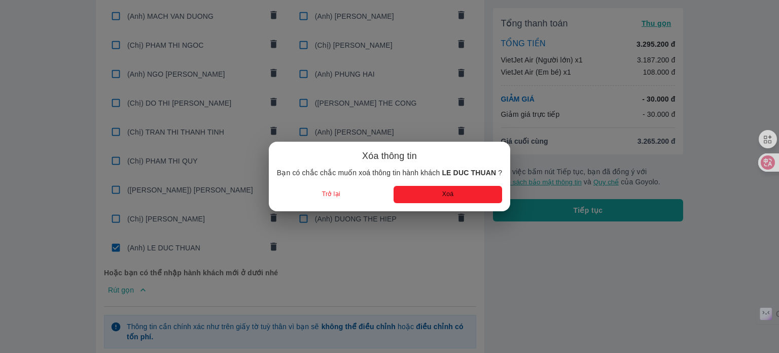
click at [472, 199] on button "Xoá" at bounding box center [448, 194] width 109 height 17
radio input "false"
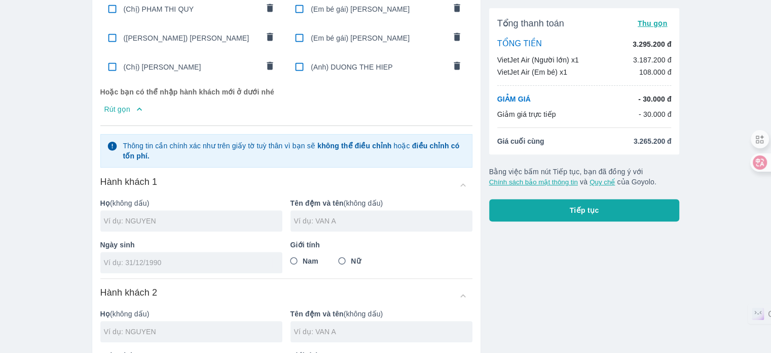
scroll to position [353, 0]
click at [177, 215] on input "text" at bounding box center [193, 220] width 179 height 10
type input "NGUYEN"
type input "THI KIEU VI"
click at [172, 261] on input "tel" at bounding box center [188, 262] width 168 height 10
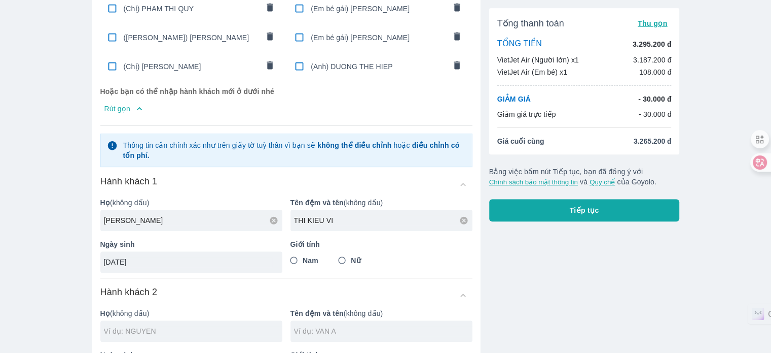
type input "09/09/1999"
click at [344, 257] on input "Nữ" at bounding box center [342, 260] width 18 height 18
radio input "true"
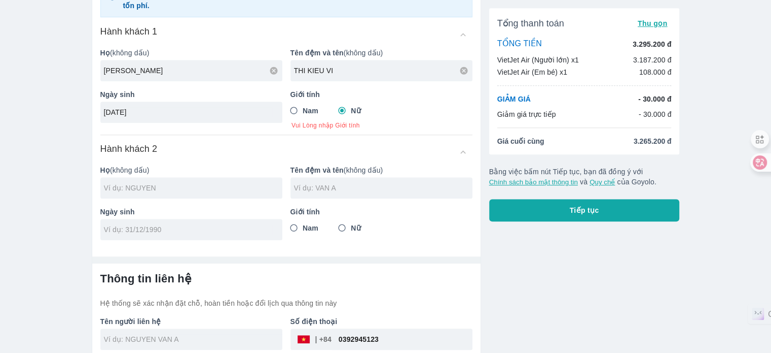
scroll to position [505, 0]
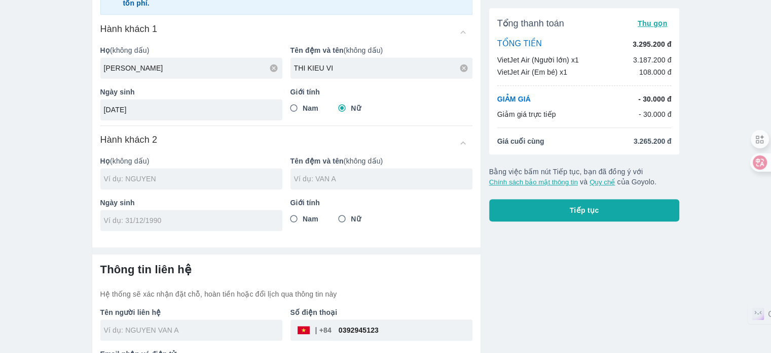
click at [229, 174] on div at bounding box center [191, 178] width 182 height 21
type input "NGUYEN"
type input "NGUYEN THI KIEU VI"
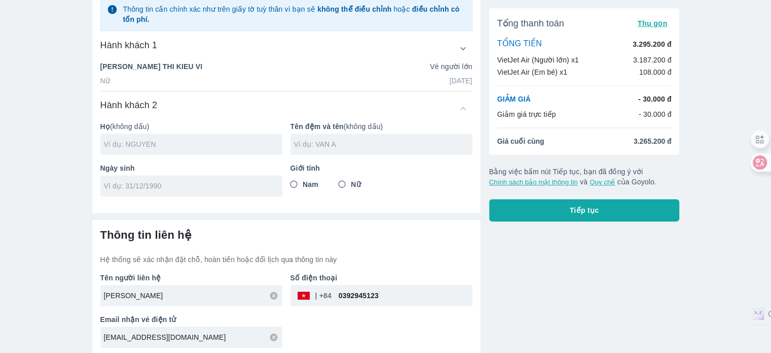
scroll to position [515, 0]
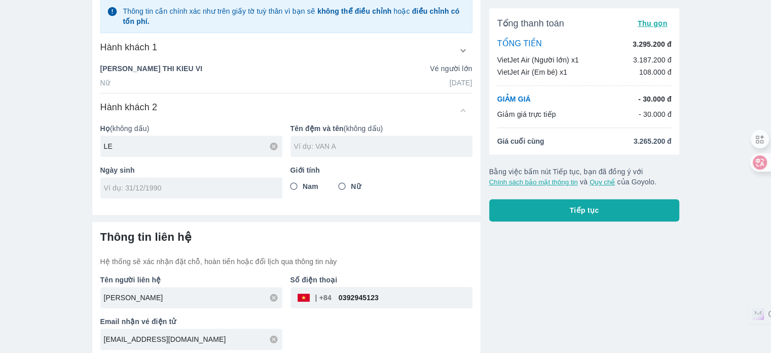
type input "LE"
type input "HA MY"
click at [213, 183] on input "tel" at bounding box center [188, 188] width 168 height 10
type input "29/08/2024"
click at [343, 178] on input "Nữ" at bounding box center [342, 186] width 18 height 18
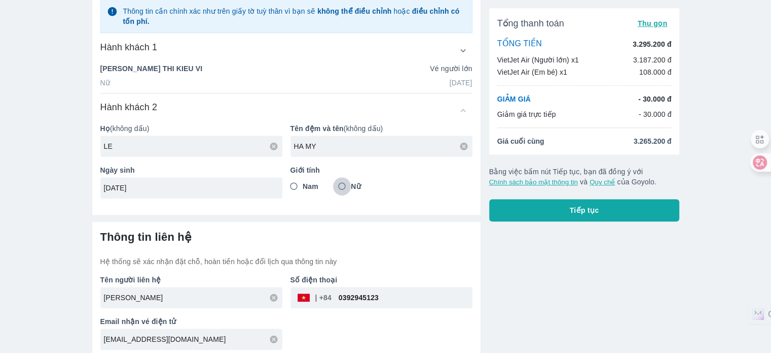
radio input "true"
click at [344, 296] on input "0392945123" at bounding box center [402, 297] width 141 height 24
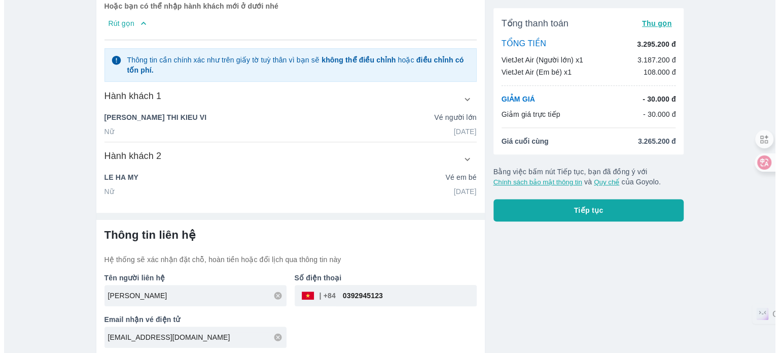
scroll to position [465, 0]
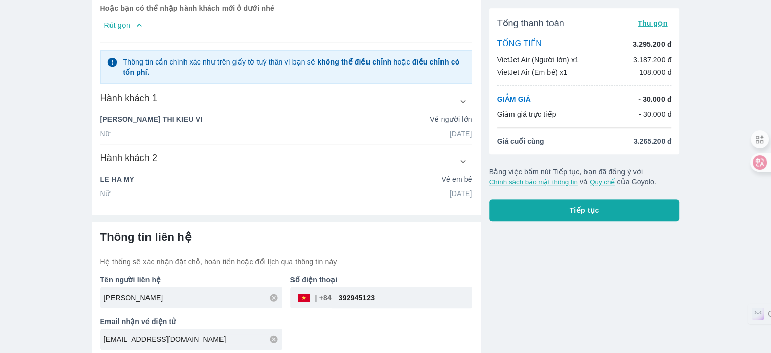
type input "392945123"
click at [574, 210] on span "Tiếp tục" at bounding box center [584, 210] width 29 height 10
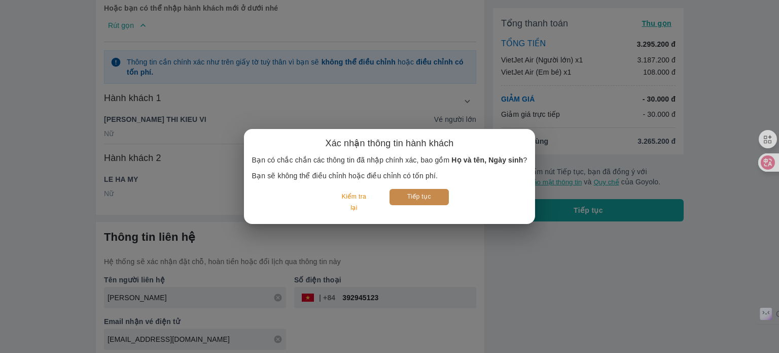
click at [412, 193] on button "Tiếp tục" at bounding box center [419, 197] width 59 height 16
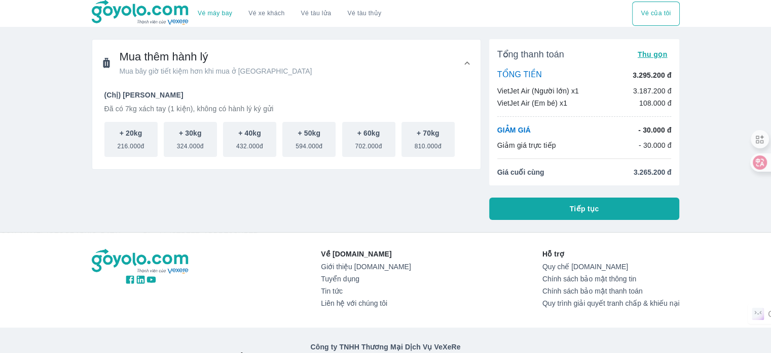
click at [521, 200] on button "Tiếp tục" at bounding box center [584, 208] width 191 height 22
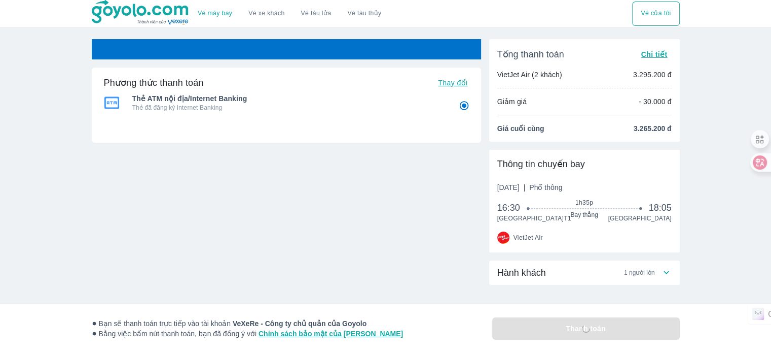
radio input "false"
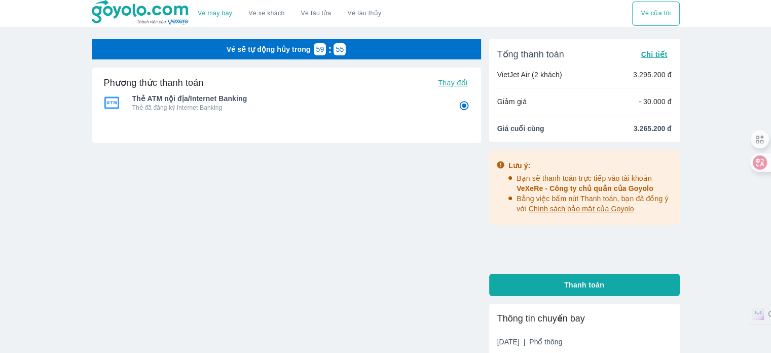
click at [312, 224] on div "Vé sẽ tự động hủy trong 59 : 55 Phương thức thanh toán Thay đổi Thẻ ATM nội địa…" at bounding box center [287, 173] width 390 height 269
click at [402, 309] on div "Vé sẽ tự động hủy trong 59 : 53 Phương thức thanh toán Thay đổi Thẻ ATM nội địa…" at bounding box center [287, 279] width 390 height 481
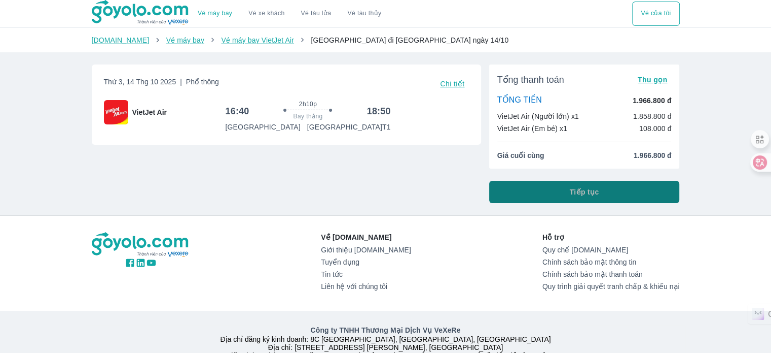
click at [614, 188] on button "Tiếp tục" at bounding box center [584, 192] width 191 height 22
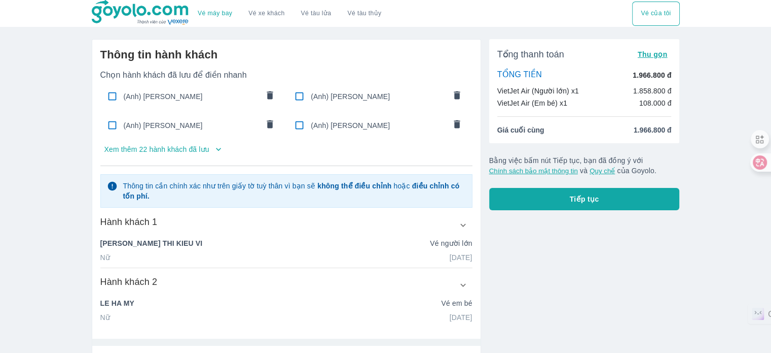
click at [215, 151] on icon "button" at bounding box center [219, 149] width 10 height 10
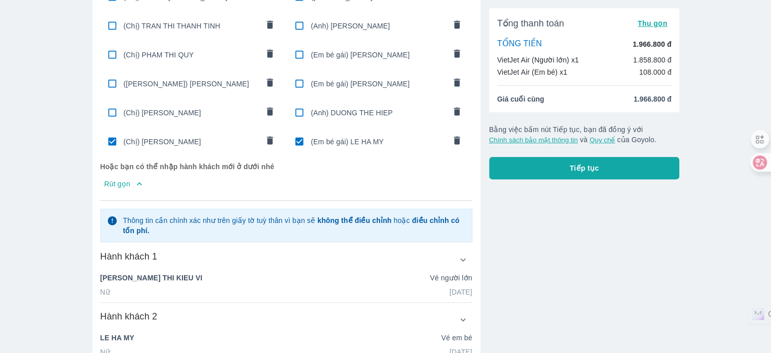
scroll to position [304, 0]
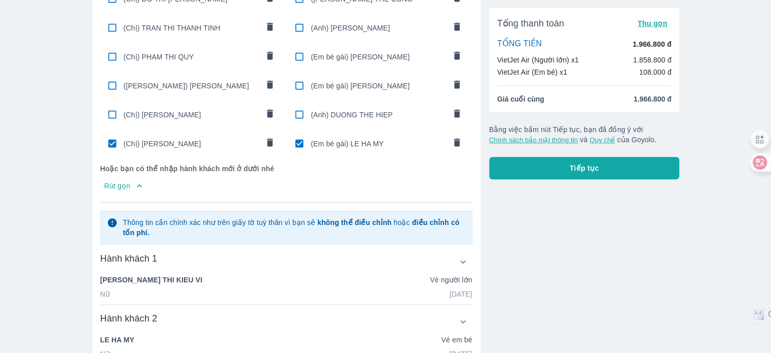
click at [182, 138] on span "(Chị) [PERSON_NAME]" at bounding box center [191, 143] width 135 height 10
type input "LE"
type input "HA MY"
type input "29/08/2024"
radio input "false"
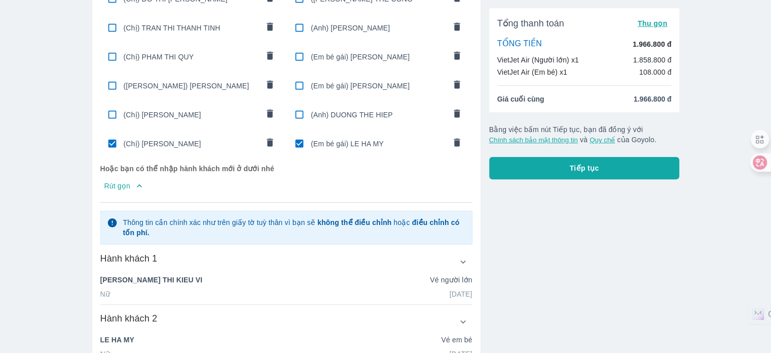
type input "LE HA MY"
checkbox input "false"
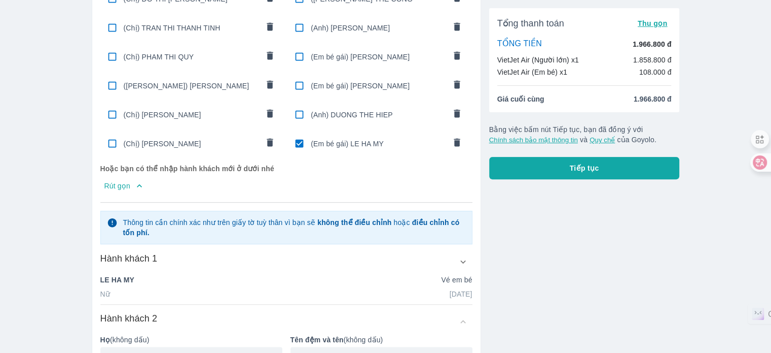
click at [298, 139] on input "checkbox" at bounding box center [300, 143] width 20 height 20
checkbox input "false"
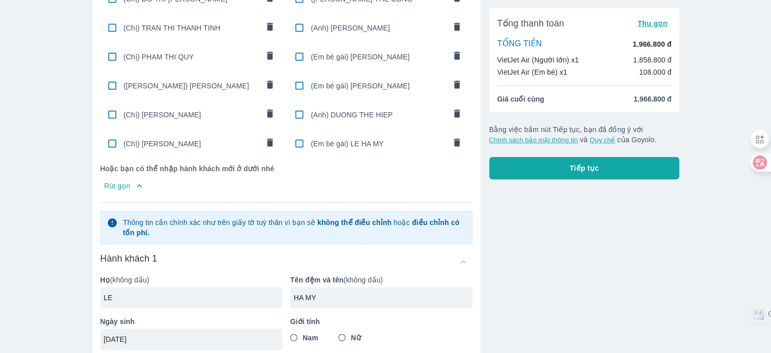
radio input "false"
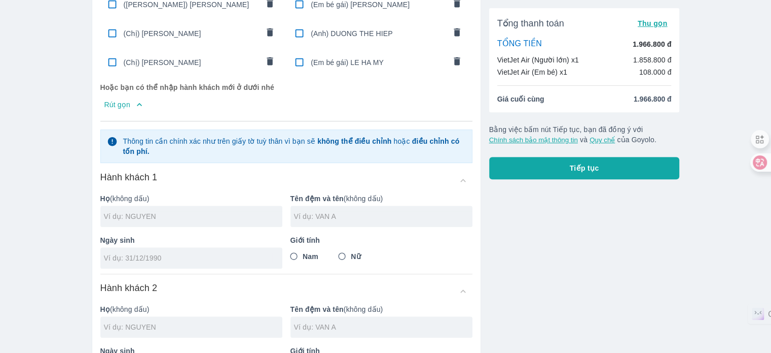
scroll to position [456, 0]
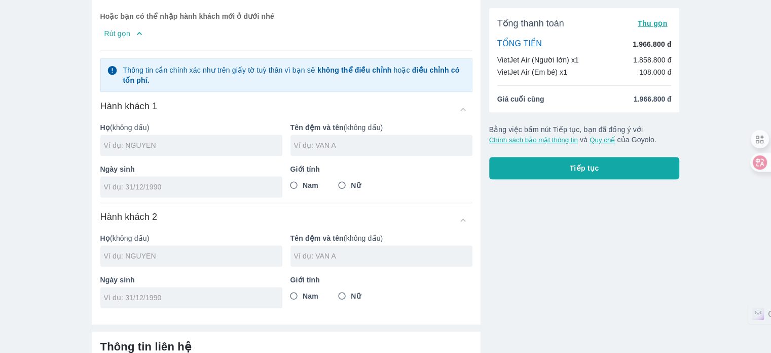
click at [221, 148] on div at bounding box center [191, 144] width 182 height 21
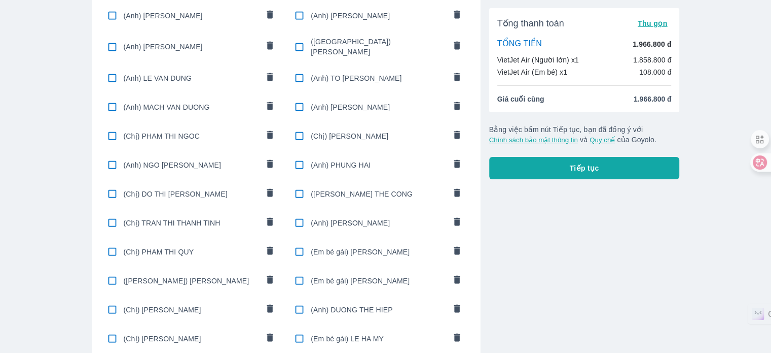
scroll to position [0, 0]
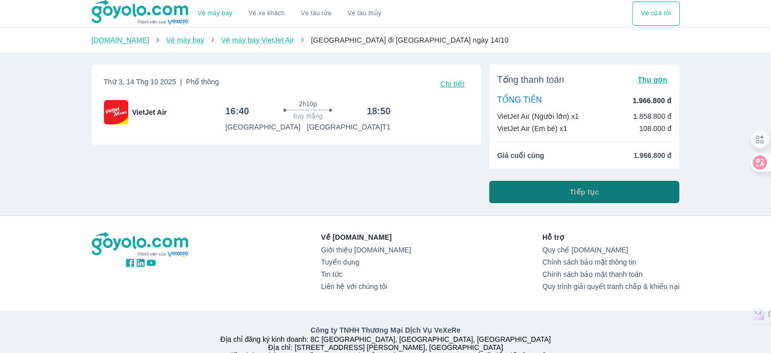
click at [621, 186] on button "Tiếp tục" at bounding box center [584, 192] width 191 height 22
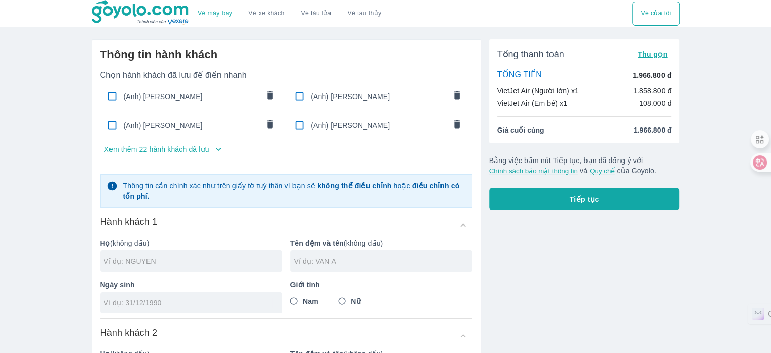
click at [184, 152] on p "Xem thêm 22 hành khách đã lưu" at bounding box center [156, 149] width 105 height 10
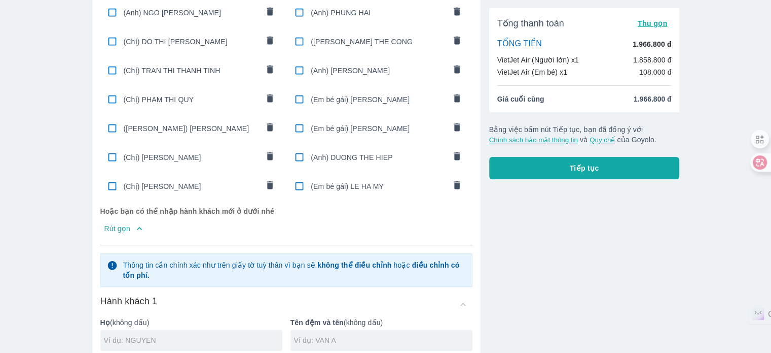
scroll to position [414, 0]
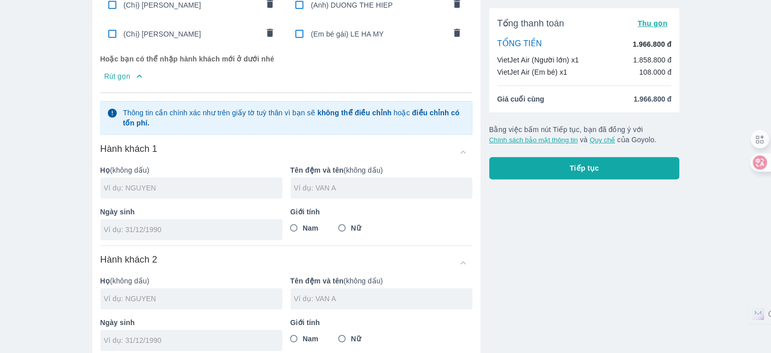
click at [223, 183] on input "text" at bounding box center [193, 188] width 179 height 10
type input "DANG"
type input "KHANH LY"
click at [340, 220] on input "Nữ" at bounding box center [342, 228] width 18 height 18
radio input "true"
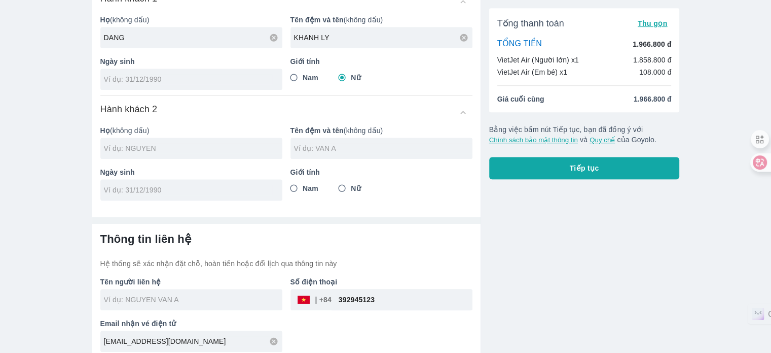
scroll to position [566, 0]
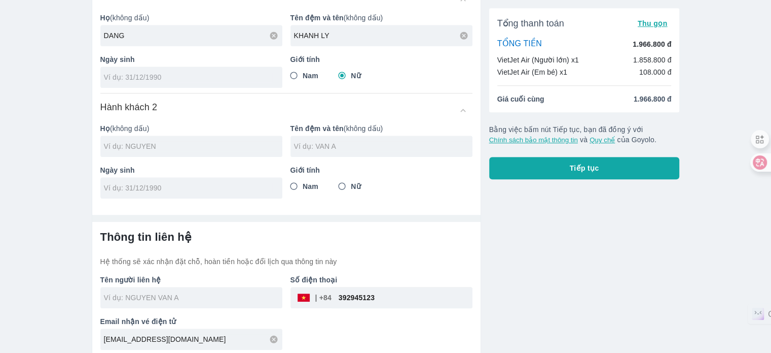
click at [220, 73] on input "tel" at bounding box center [188, 77] width 168 height 10
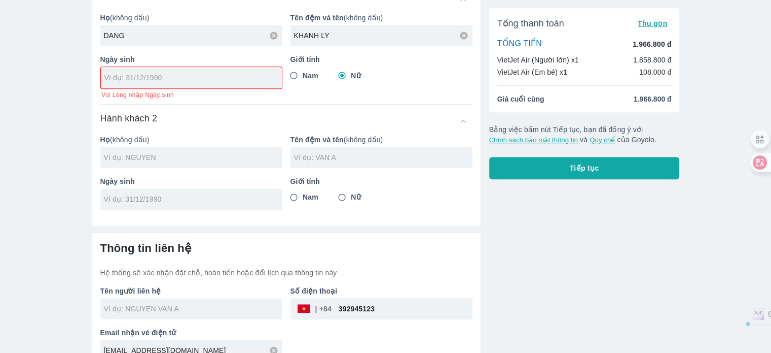
drag, startPoint x: 236, startPoint y: 34, endPoint x: 0, endPoint y: 36, distance: 236.4
type input "DO"
type input "[PERSON_NAME]"
click at [192, 67] on div at bounding box center [191, 77] width 181 height 21
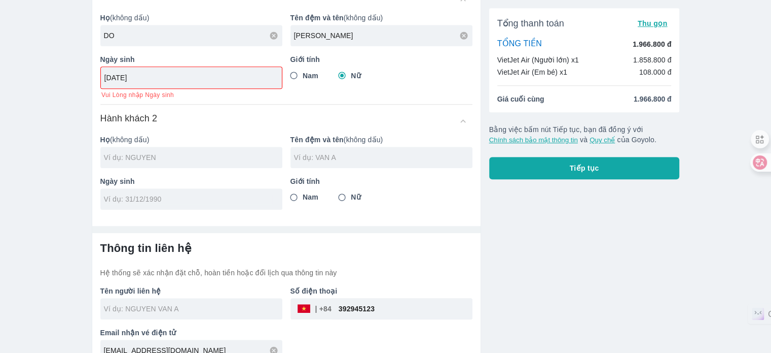
type input "01/01/1990"
click at [310, 75] on span "Nam" at bounding box center [311, 76] width 16 height 10
click at [303, 75] on input "Nam" at bounding box center [294, 75] width 18 height 18
radio input "true"
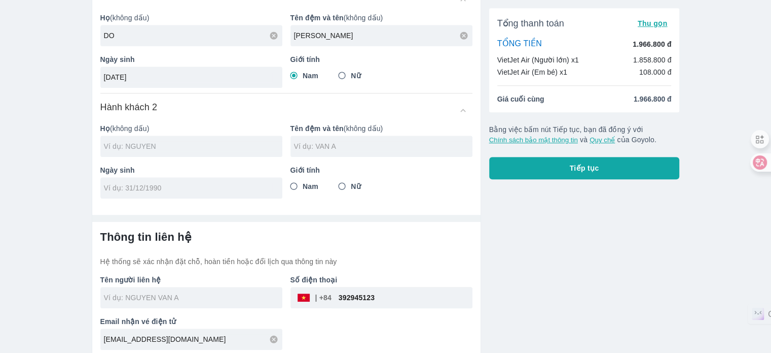
click at [225, 145] on input "text" at bounding box center [193, 146] width 179 height 10
type input "DO QUANG MINH"
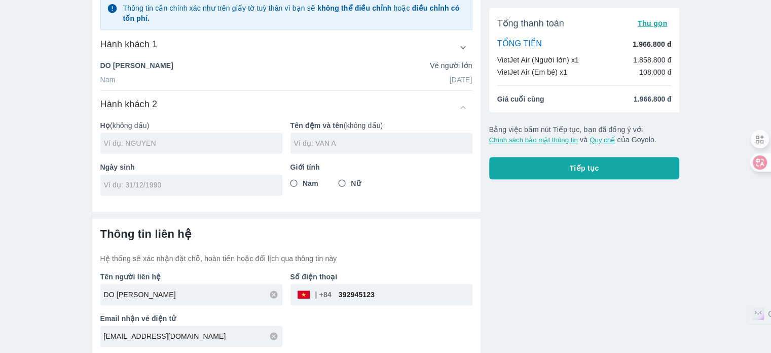
scroll to position [544, 0]
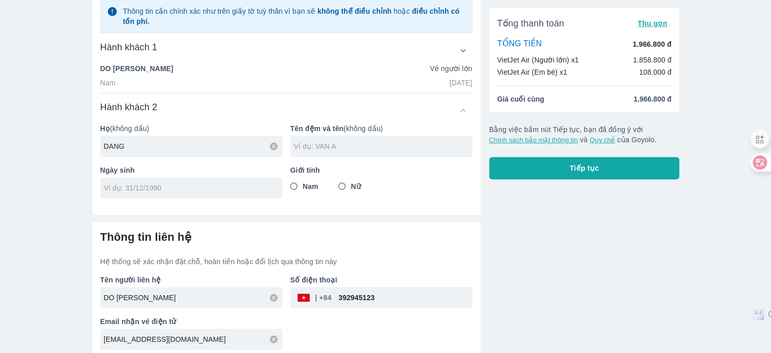
type input "DANG"
type input "KHANH LY"
click at [231, 184] on input "tel" at bounding box center [188, 188] width 168 height 10
type input "05/11/1994"
drag, startPoint x: 241, startPoint y: 124, endPoint x: 227, endPoint y: 134, distance: 17.0
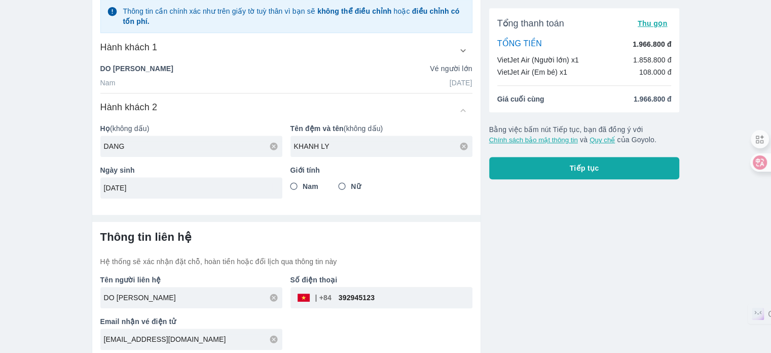
click at [241, 126] on p "Họ (không dấu)" at bounding box center [191, 128] width 182 height 10
drag, startPoint x: 222, startPoint y: 140, endPoint x: 0, endPoint y: 152, distance: 222.0
type input "DO"
type input "BAO NGOC"
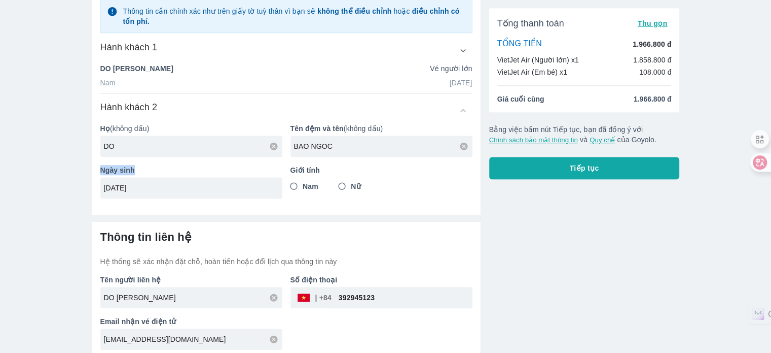
drag, startPoint x: 168, startPoint y: 190, endPoint x: 2, endPoint y: 166, distance: 168.1
click at [158, 187] on input "05/11/1994" at bounding box center [188, 188] width 168 height 10
drag, startPoint x: 158, startPoint y: 187, endPoint x: 95, endPoint y: 184, distance: 63.0
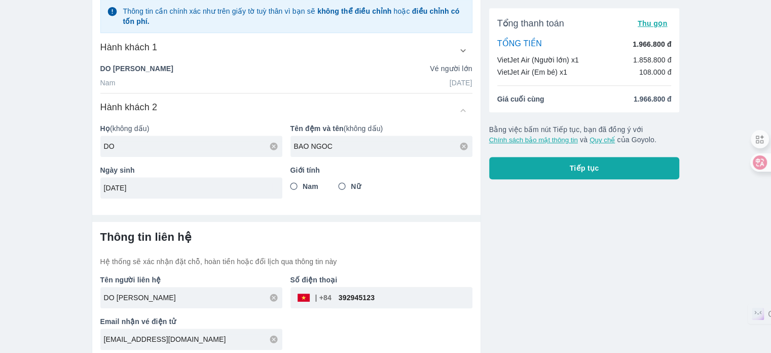
type input "12/08/2024"
click at [343, 182] on input "Nữ" at bounding box center [342, 186] width 18 height 18
radio input "true"
drag, startPoint x: 413, startPoint y: 292, endPoint x: 261, endPoint y: 305, distance: 152.7
click at [267, 296] on div "Tên người liên hệ DO QUANG MINH Số điện thoại ​ 392945123 Email nhận vé điện tử…" at bounding box center [282, 307] width 380 height 83
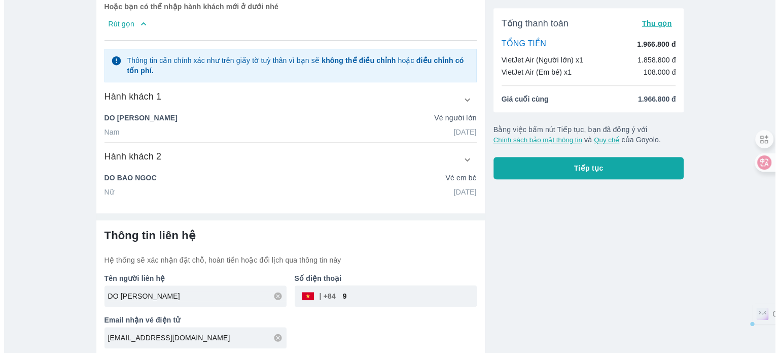
scroll to position [494, 0]
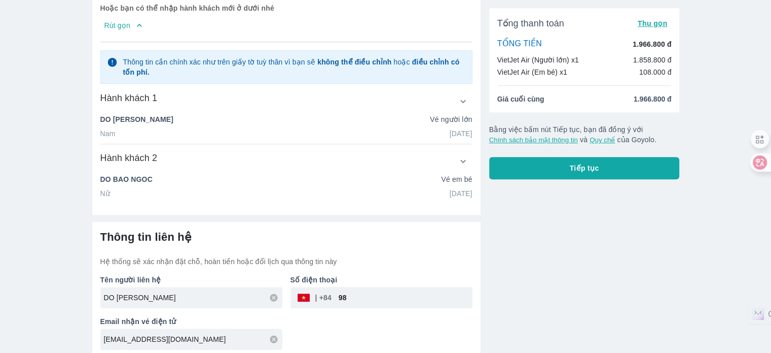
type input "9"
type input "972886743"
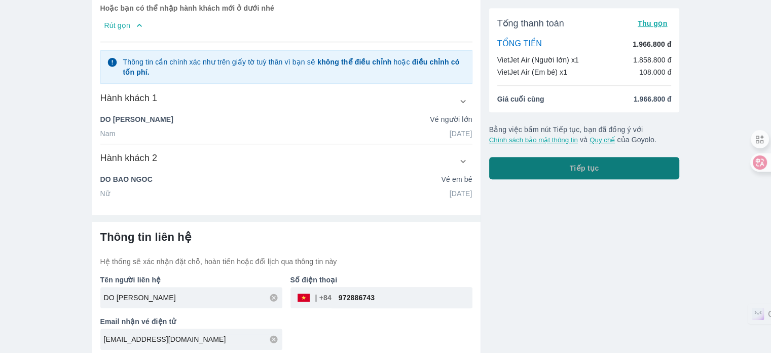
click at [611, 174] on button "Tiếp tục" at bounding box center [584, 168] width 191 height 22
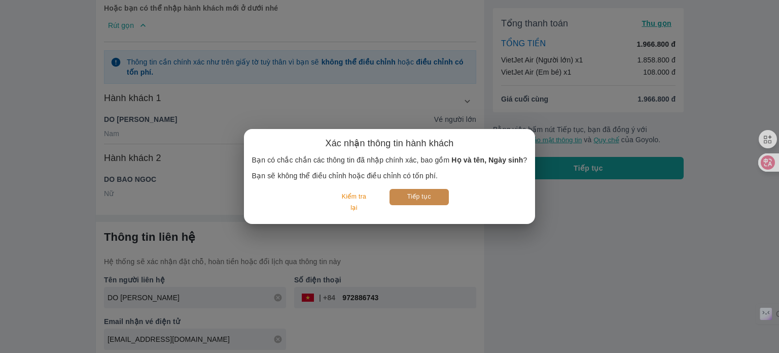
click at [440, 198] on button "Tiếp tục" at bounding box center [419, 197] width 59 height 16
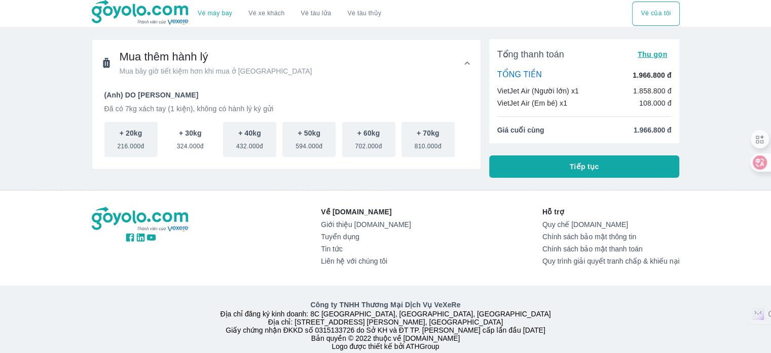
click at [171, 140] on button "+ 30kg 324.000đ" at bounding box center [190, 139] width 53 height 35
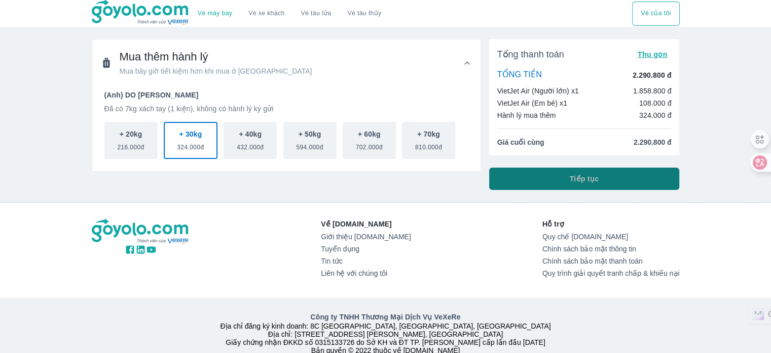
click at [504, 176] on button "Tiếp tục" at bounding box center [584, 178] width 191 height 22
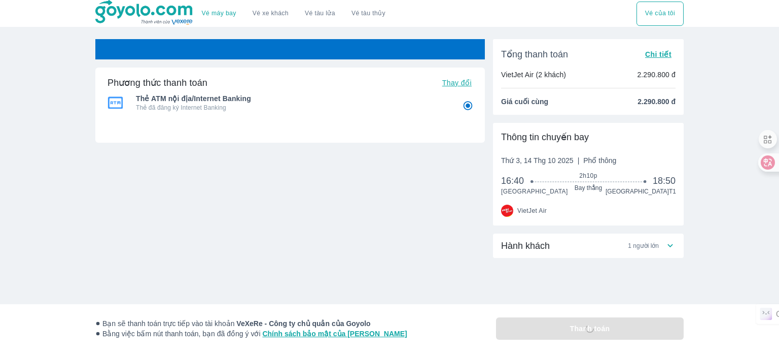
radio input "false"
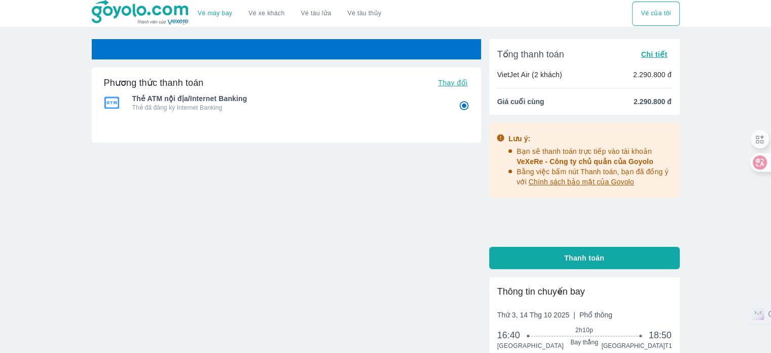
radio input "false"
click at [263, 298] on div "Vé sẽ tự động hủy trong 24 : 57 Phương thức thanh toán Thay đổi Thẻ ATM nội địa…" at bounding box center [287, 173] width 390 height 269
click at [280, 305] on div "Vé sẽ tự động hủy trong 24 : 55 Phương thức thanh toán Thay đổi Thẻ ATM nội địa…" at bounding box center [287, 173] width 390 height 269
